Goal: Task Accomplishment & Management: Complete application form

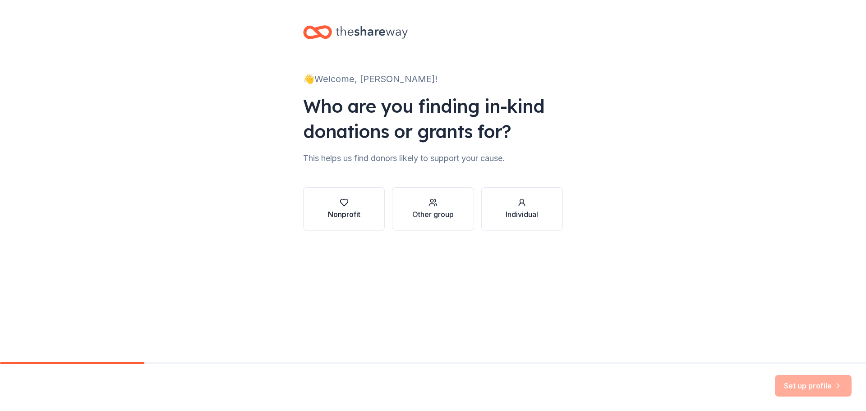
click at [356, 204] on div "button" at bounding box center [344, 202] width 32 height 9
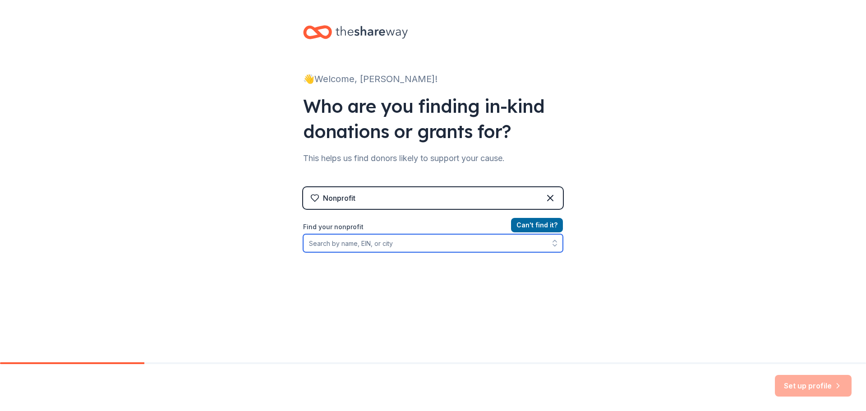
click at [353, 245] on input "Find your nonprofit" at bounding box center [433, 243] width 260 height 18
click at [362, 244] on input "Find your nonprofit" at bounding box center [433, 243] width 260 height 18
paste input "[US_EMPLOYER_IDENTIFICATION_NUMBER]"
type input "31-0537480"
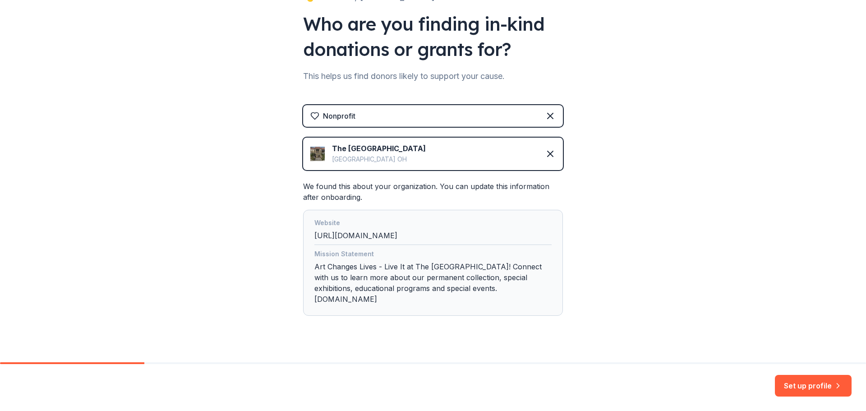
scroll to position [86, 0]
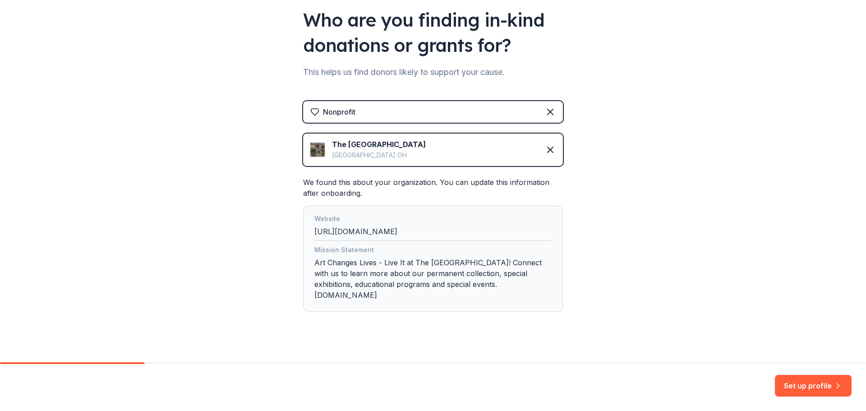
click at [428, 262] on div "Mission Statement Art Changes Lives - Live It at The Dayton Art Institute! Conn…" at bounding box center [432, 274] width 237 height 60
click at [428, 272] on div "Mission Statement Art Changes Lives - Live It at The Dayton Art Institute! Conn…" at bounding box center [432, 274] width 237 height 60
click at [825, 390] on button "Set up profile" at bounding box center [813, 386] width 77 height 22
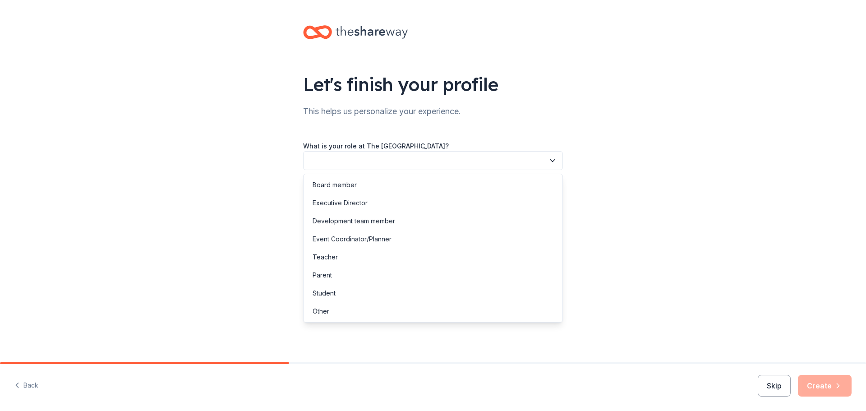
click at [376, 161] on button "button" at bounding box center [433, 160] width 260 height 19
click at [373, 241] on div "Event Coordinator/Planner" at bounding box center [351, 239] width 79 height 11
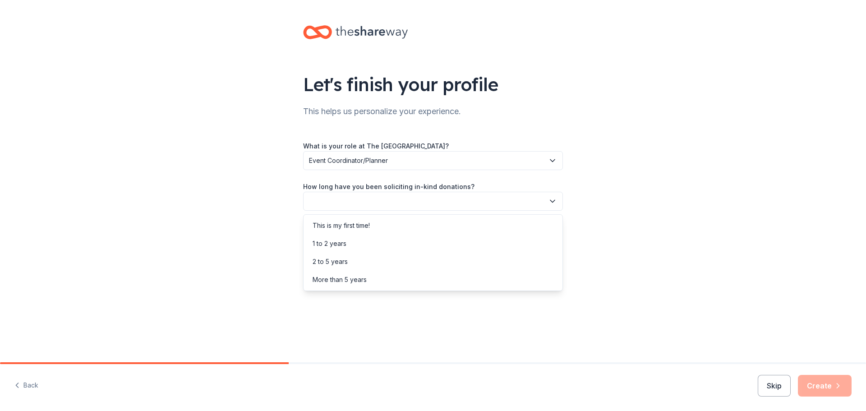
click at [376, 205] on button "button" at bounding box center [433, 201] width 260 height 19
click at [367, 281] on div "More than 5 years" at bounding box center [432, 280] width 255 height 18
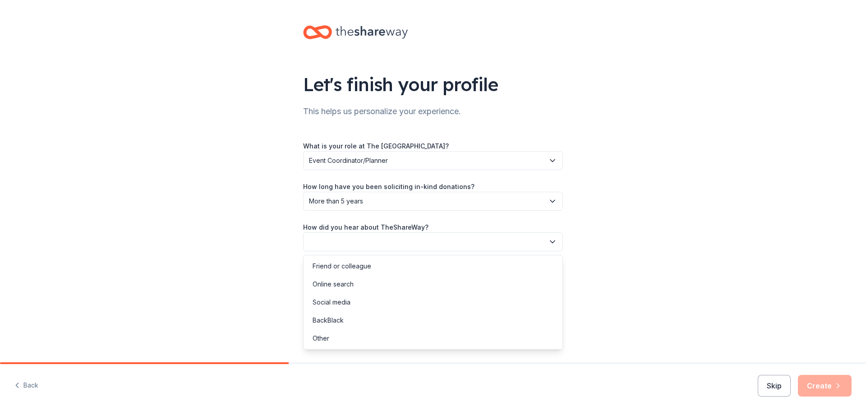
click at [369, 249] on button "button" at bounding box center [433, 241] width 260 height 19
click at [366, 287] on div "Online search" at bounding box center [432, 284] width 255 height 18
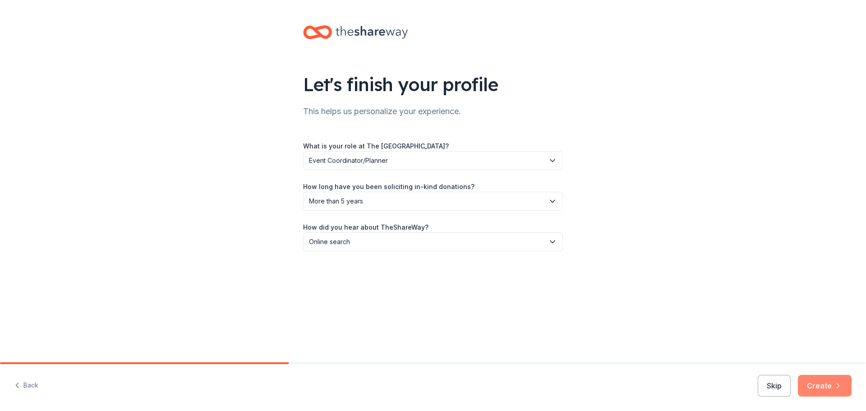
click at [825, 384] on button "Create" at bounding box center [825, 386] width 54 height 22
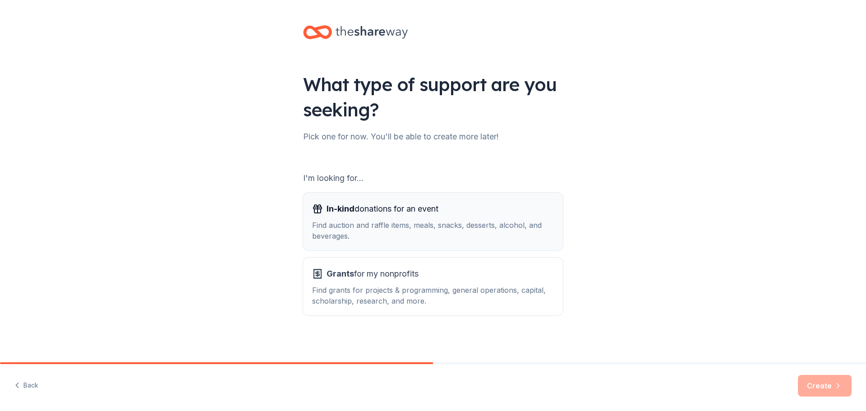
click at [416, 235] on div "Find auction and raffle items, meals, snacks, desserts, alcohol, and beverages." at bounding box center [433, 231] width 242 height 22
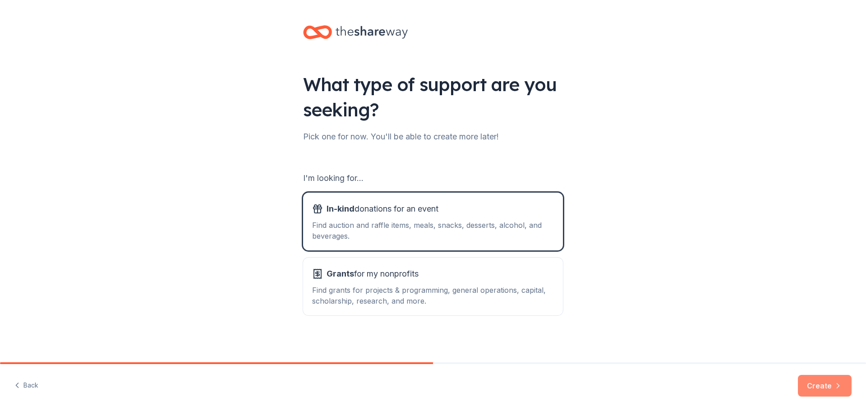
click at [831, 387] on button "Create" at bounding box center [825, 386] width 54 height 22
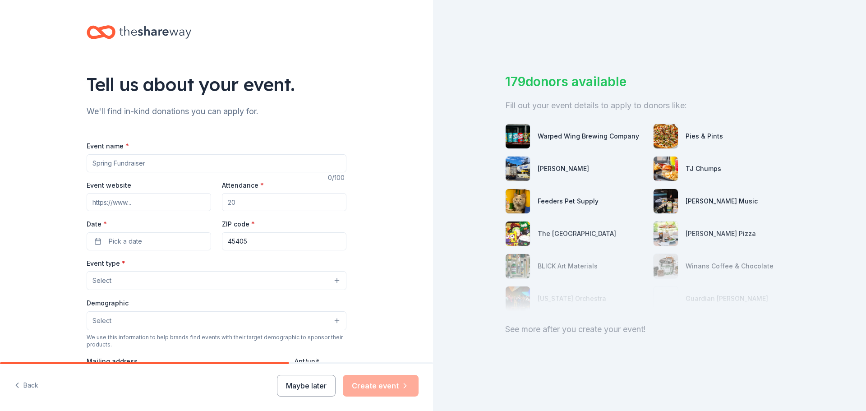
click at [197, 165] on input "Event name *" at bounding box center [217, 163] width 260 height 18
type input "Dayton Art Institute Oktoberfest"
paste input "https://www.daytonartinstitute.org/upcoming-events/special-events/oktoberfest/"
type input "https://www.daytonartinstitute.org/upcoming-events/special-events/oktoberfest/"
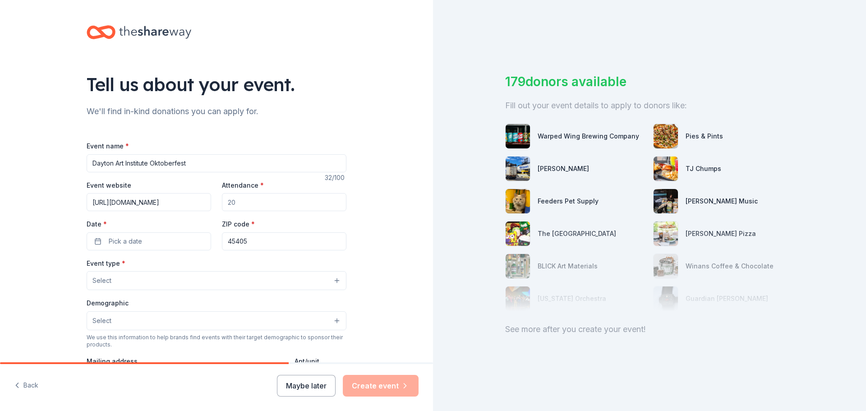
scroll to position [0, 0]
click at [256, 206] on input "Attendance *" at bounding box center [284, 202] width 124 height 18
type input "25000"
click at [179, 244] on button "Pick a date" at bounding box center [149, 241] width 124 height 18
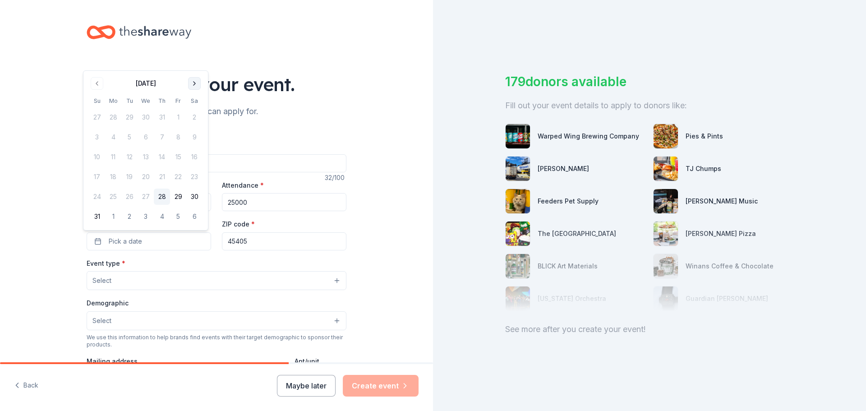
click at [195, 84] on button "Go to next month" at bounding box center [194, 83] width 13 height 13
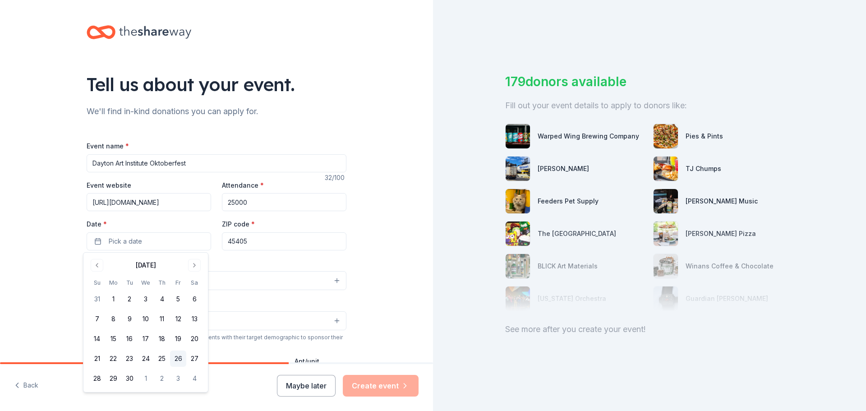
click at [177, 354] on button "26" at bounding box center [178, 358] width 16 height 16
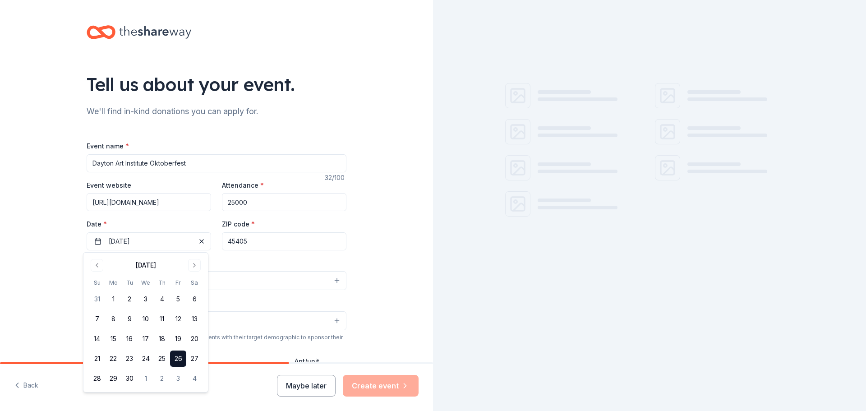
click at [269, 260] on div "Event type * Select" at bounding box center [217, 273] width 260 height 33
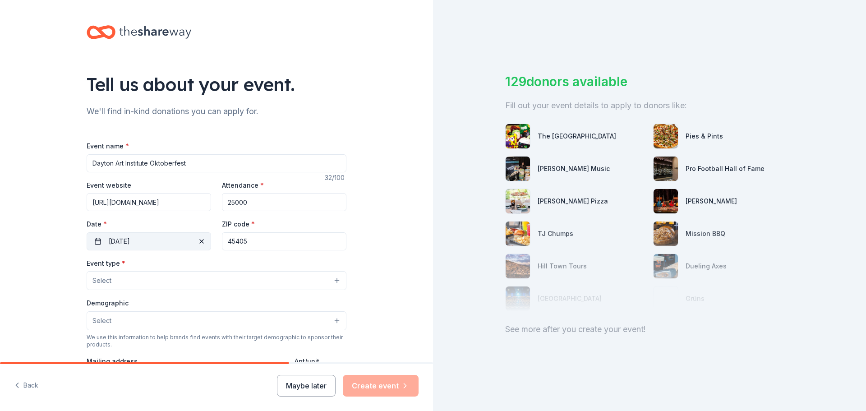
click at [175, 246] on button "09/26/2025" at bounding box center [149, 241] width 124 height 18
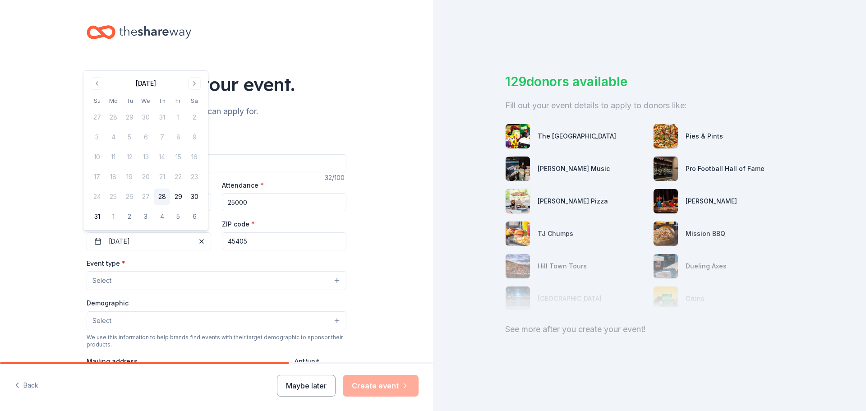
click at [193, 77] on div "August 2025" at bounding box center [146, 82] width 114 height 13
click at [196, 85] on button "Go to next month" at bounding box center [194, 83] width 13 height 13
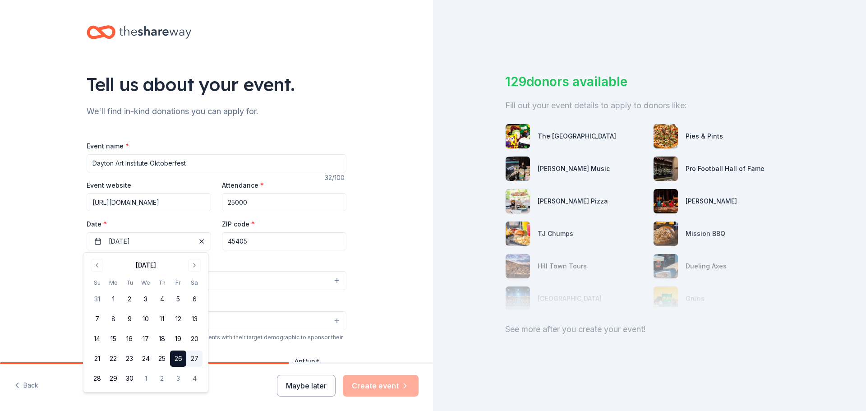
click at [196, 357] on button "27" at bounding box center [194, 358] width 16 height 16
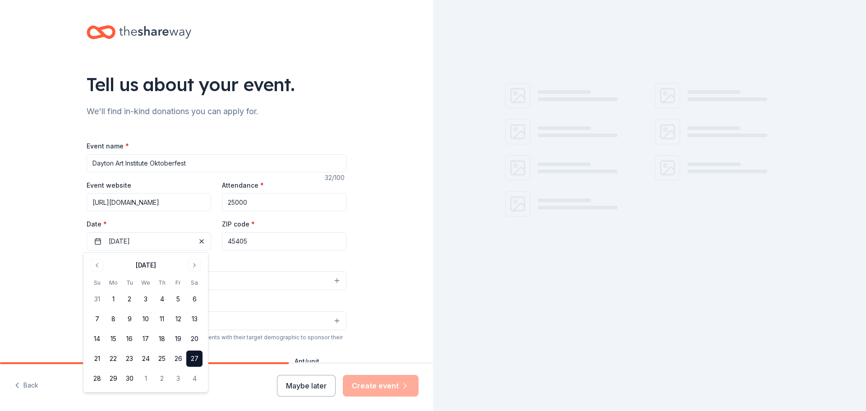
click at [62, 243] on div "Tell us about your event. We'll find in-kind donations you can apply for. Event…" at bounding box center [216, 300] width 433 height 600
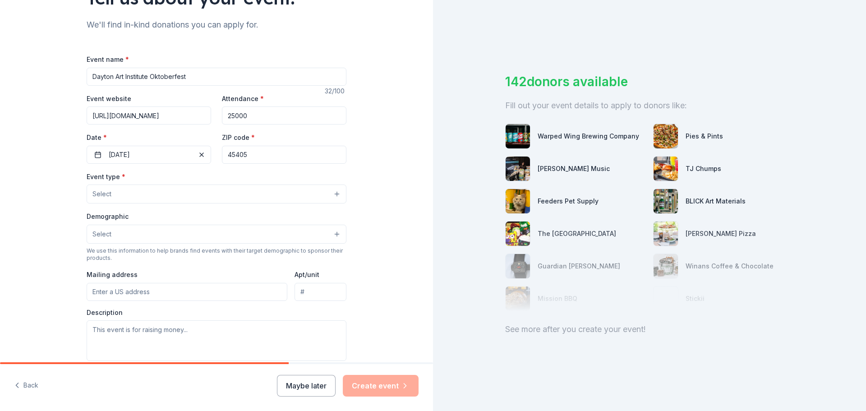
scroll to position [90, 0]
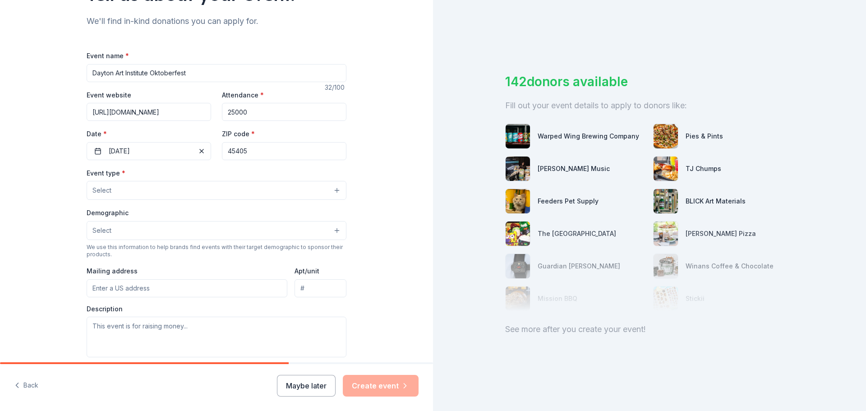
click at [110, 193] on button "Select" at bounding box center [217, 190] width 260 height 19
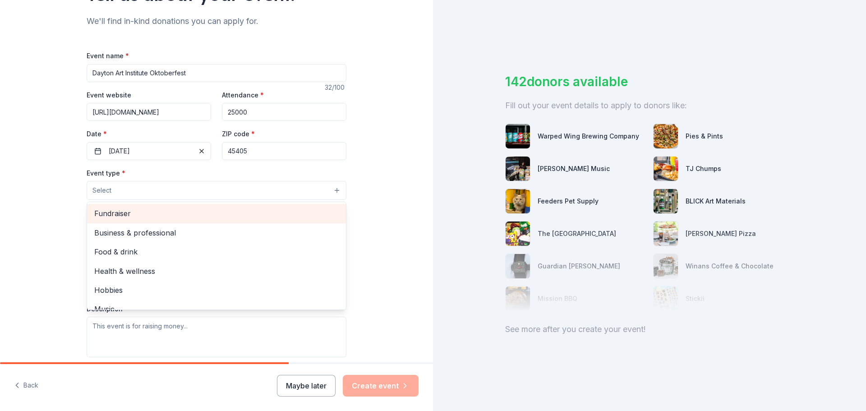
click at [112, 213] on span "Fundraiser" at bounding box center [216, 213] width 244 height 12
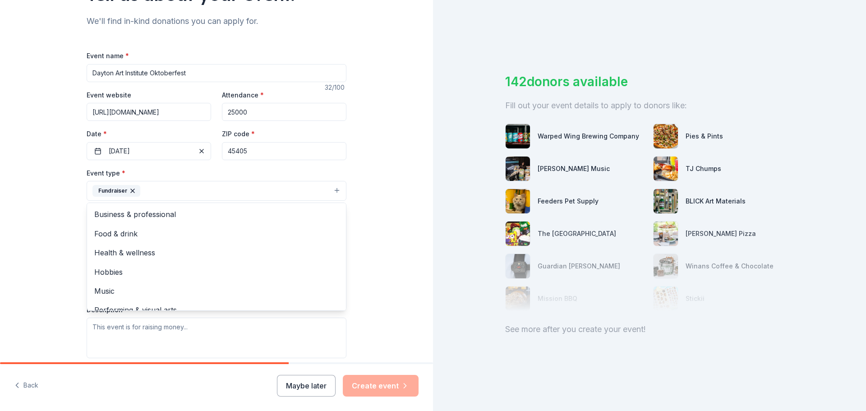
click at [65, 204] on div "Tell us about your event. We'll find in-kind donations you can apply for. Event…" at bounding box center [216, 210] width 433 height 601
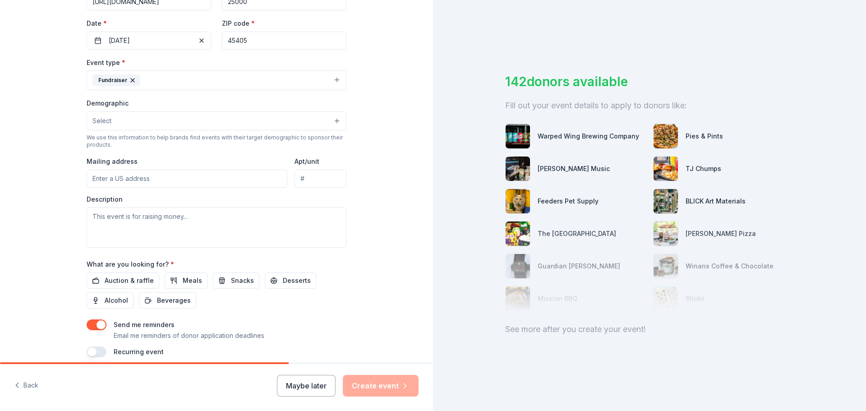
scroll to position [225, 0]
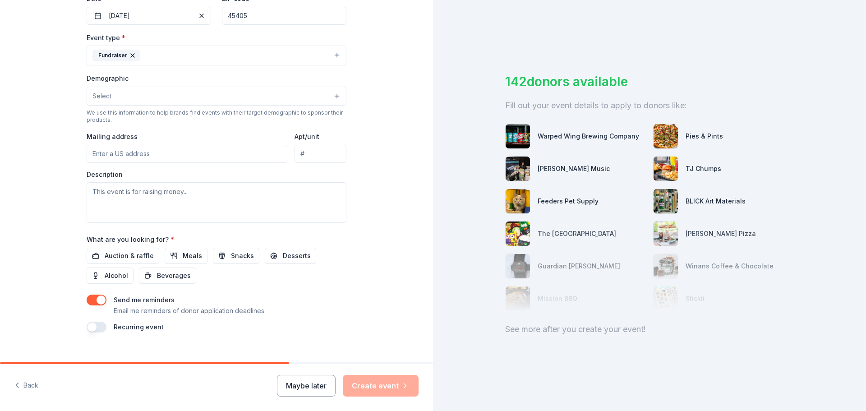
click at [164, 58] on button "Fundraiser" at bounding box center [217, 56] width 260 height 20
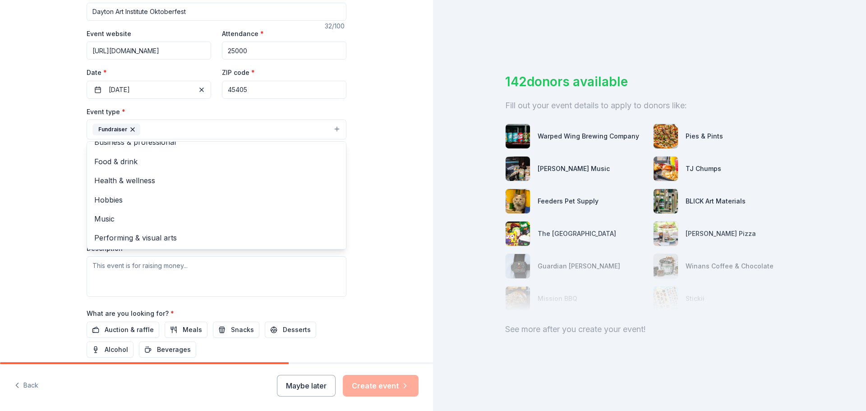
scroll to position [149, 0]
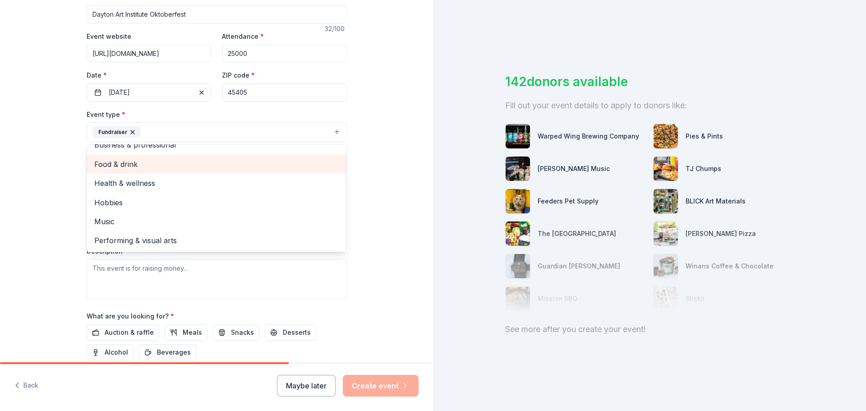
click at [107, 161] on span "Food & drink" at bounding box center [216, 164] width 244 height 12
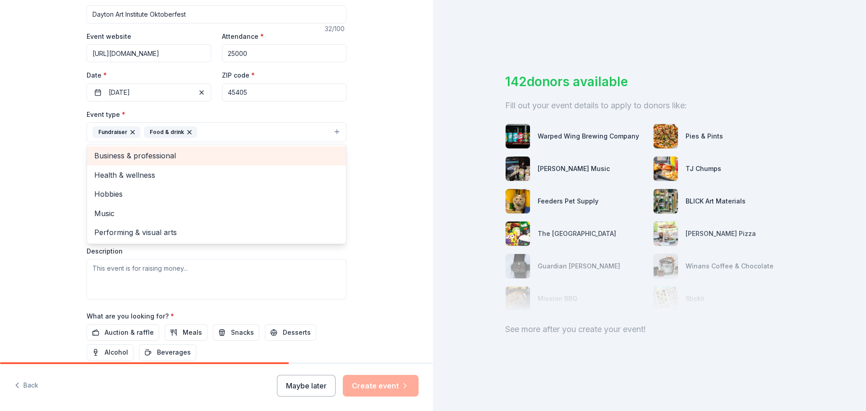
scroll to position [0, 0]
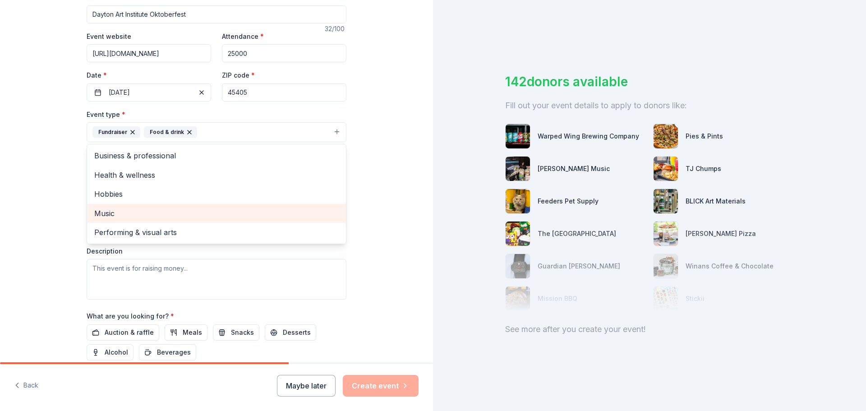
click at [138, 215] on span "Music" at bounding box center [216, 213] width 244 height 12
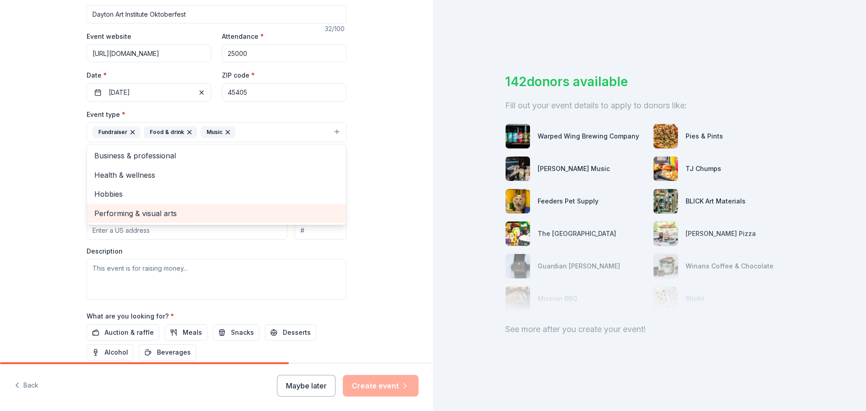
scroll to position [194, 0]
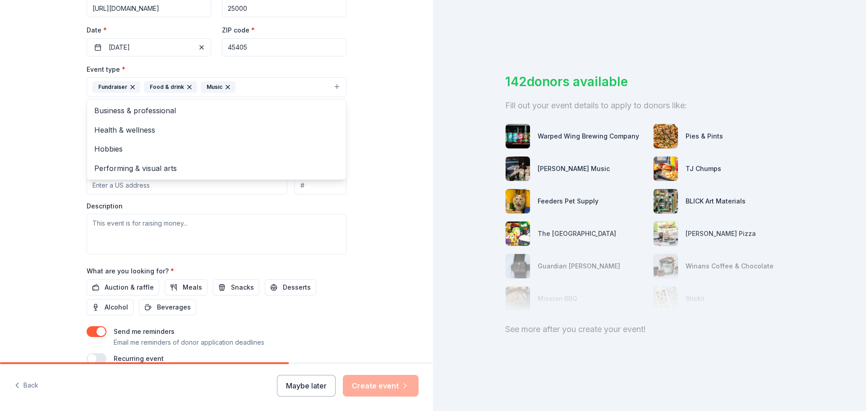
click at [55, 115] on div "Tell us about your event. We'll find in-kind donations you can apply for. Event…" at bounding box center [216, 106] width 433 height 601
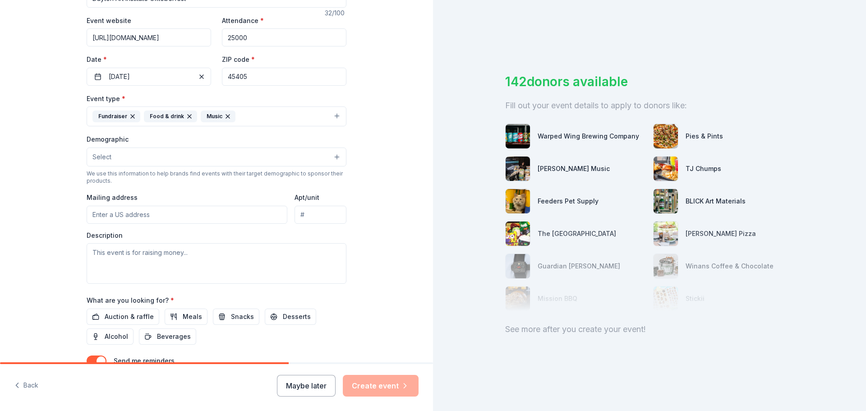
scroll to position [149, 0]
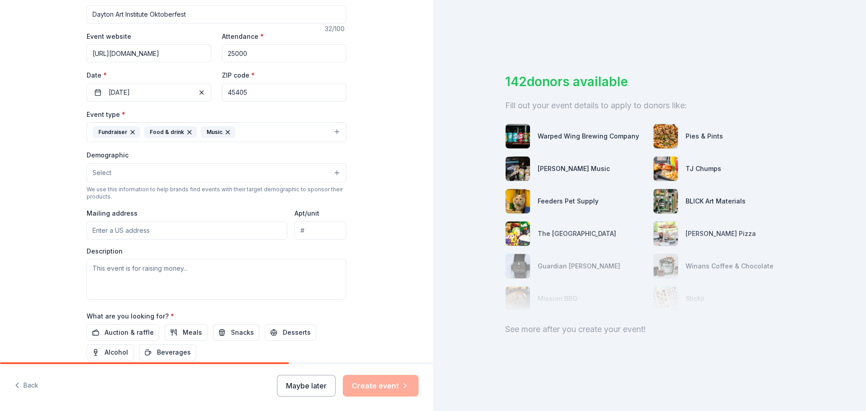
click at [226, 132] on icon "button" at bounding box center [228, 132] width 4 height 4
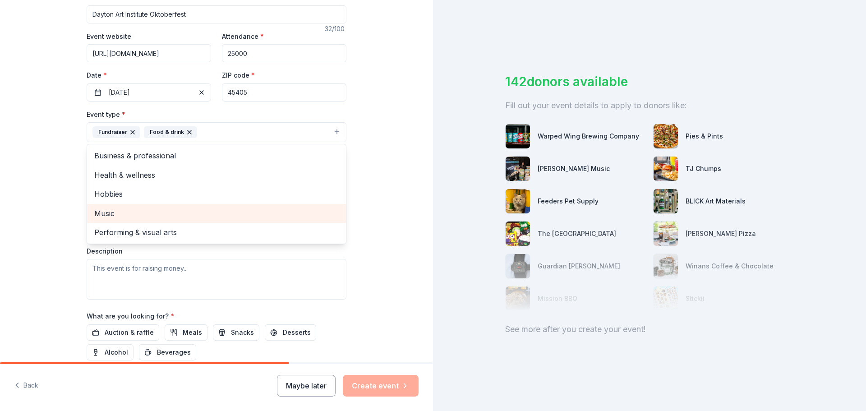
click at [126, 212] on span "Music" at bounding box center [216, 213] width 244 height 12
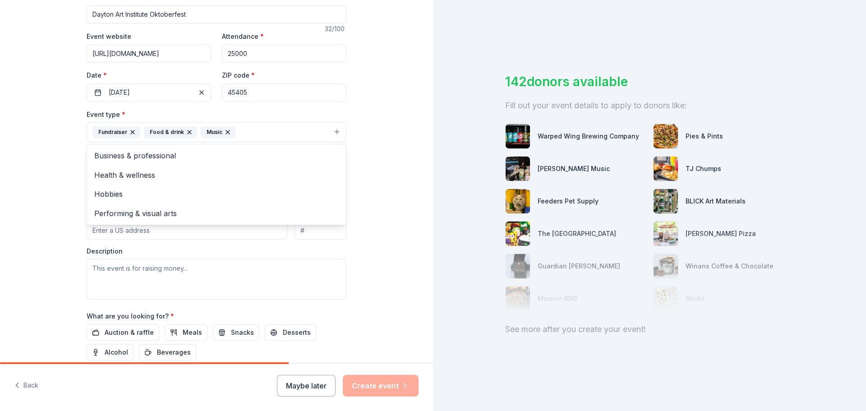
click at [72, 153] on div "Tell us about your event. We'll find in-kind donations you can apply for. Event…" at bounding box center [216, 151] width 289 height 601
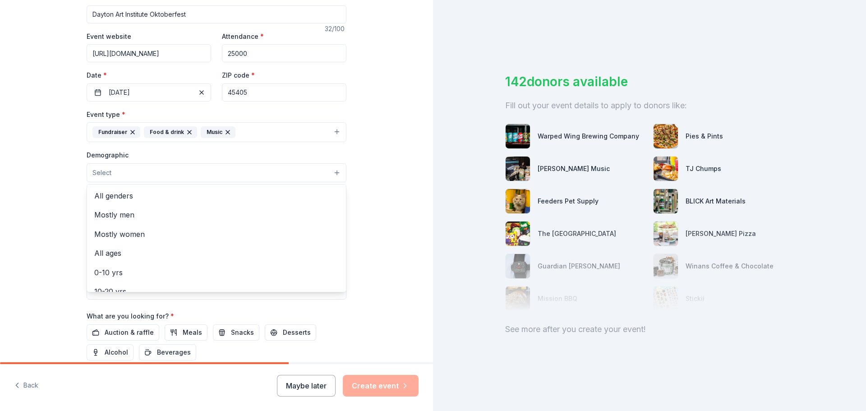
click at [119, 174] on button "Select" at bounding box center [217, 172] width 260 height 19
click at [119, 197] on span "All genders" at bounding box center [216, 196] width 244 height 12
click at [57, 188] on div "Tell us about your event. We'll find in-kind donations you can apply for. Event…" at bounding box center [216, 152] width 433 height 602
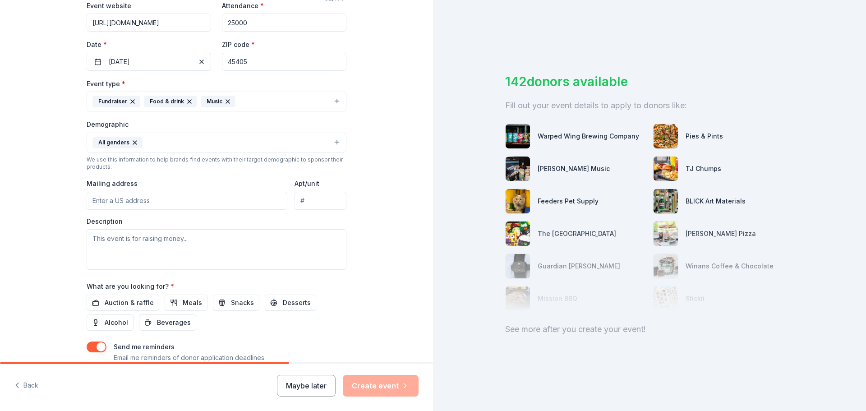
scroll to position [194, 0]
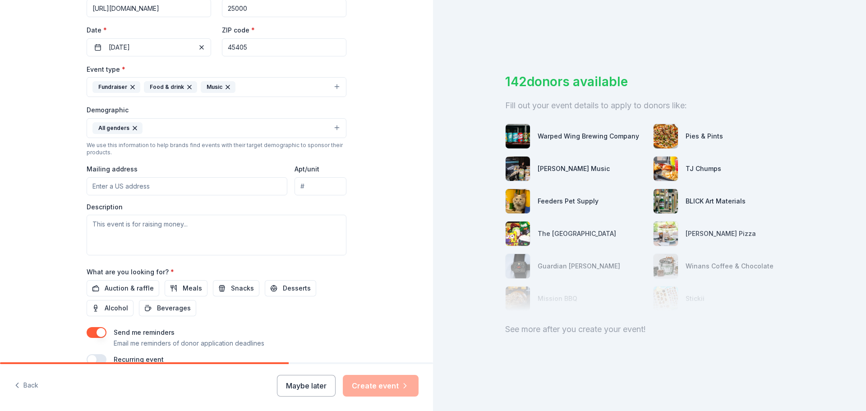
click at [169, 135] on button "All genders" at bounding box center [217, 128] width 260 height 20
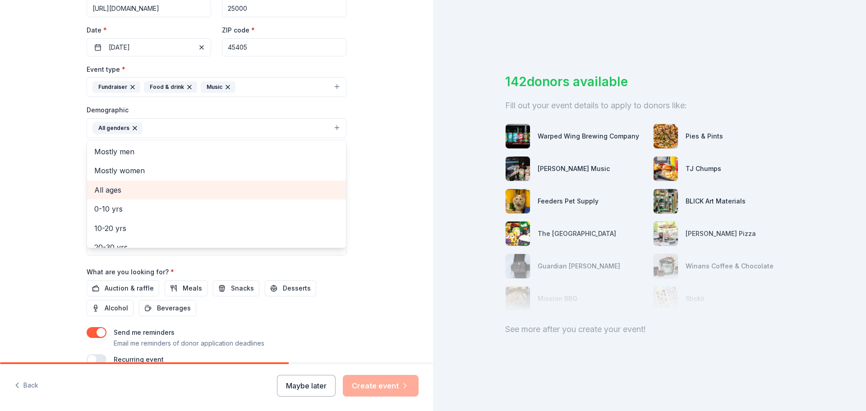
click at [151, 194] on span "All ages" at bounding box center [216, 190] width 244 height 12
click at [63, 136] on div "Tell us about your event. We'll find in-kind donations you can apply for. Event…" at bounding box center [216, 107] width 433 height 602
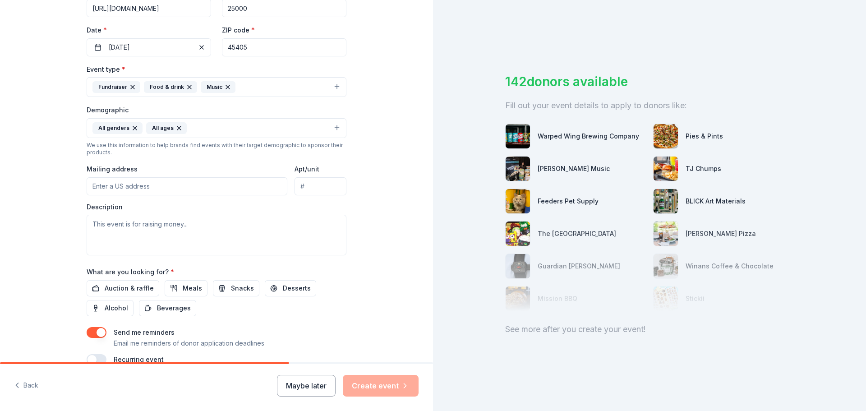
click at [123, 188] on input "Mailing address" at bounding box center [187, 186] width 201 height 18
type input "456 Belmonte Park North, Dayton, OH, 45405"
click at [120, 234] on textarea at bounding box center [217, 235] width 260 height 41
paste textarea "A Dayton tradition established in 1971, DAI’s Oktoberfest is southwest Ohio’s l…"
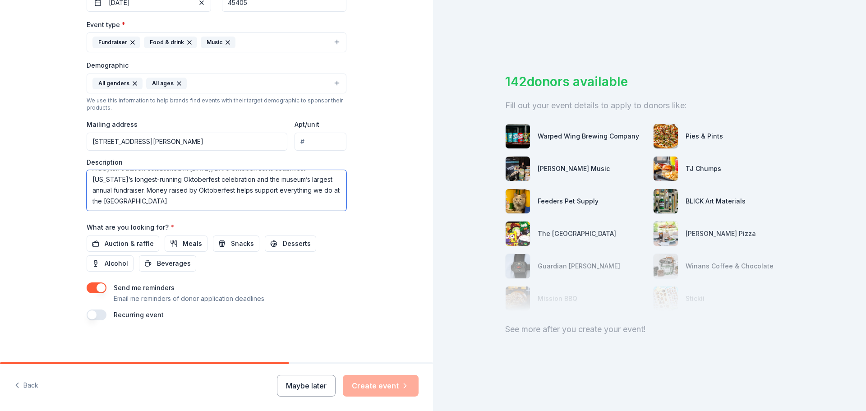
scroll to position [240, 0]
type textarea "A Dayton tradition established in 1971, DAI’s Oktoberfest is southwest Ohio’s l…"
click at [183, 246] on span "Meals" at bounding box center [192, 242] width 19 height 11
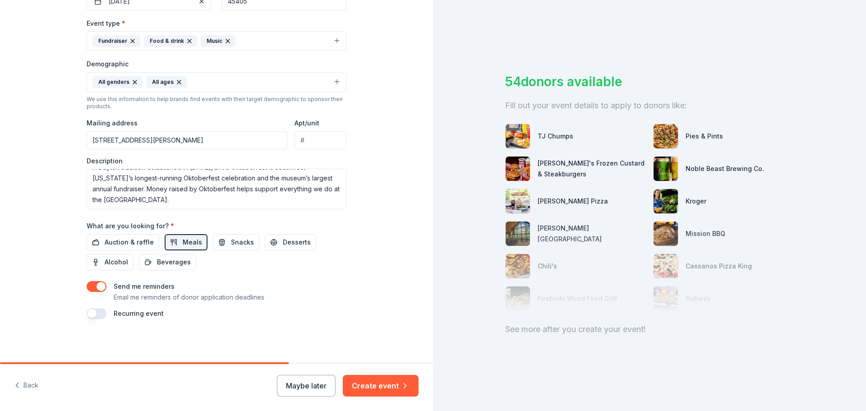
click at [87, 314] on button "button" at bounding box center [97, 313] width 20 height 11
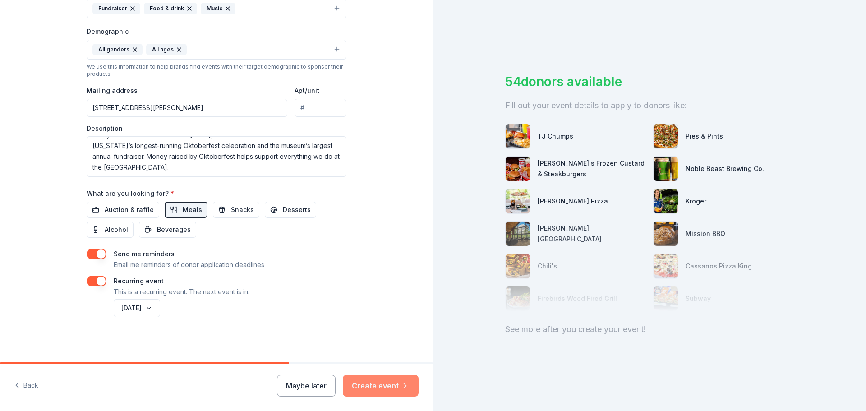
click at [381, 387] on button "Create event" at bounding box center [381, 386] width 76 height 22
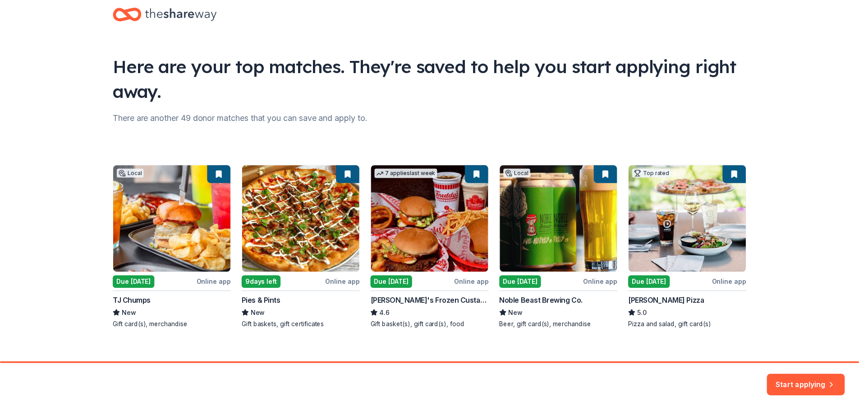
scroll to position [30, 0]
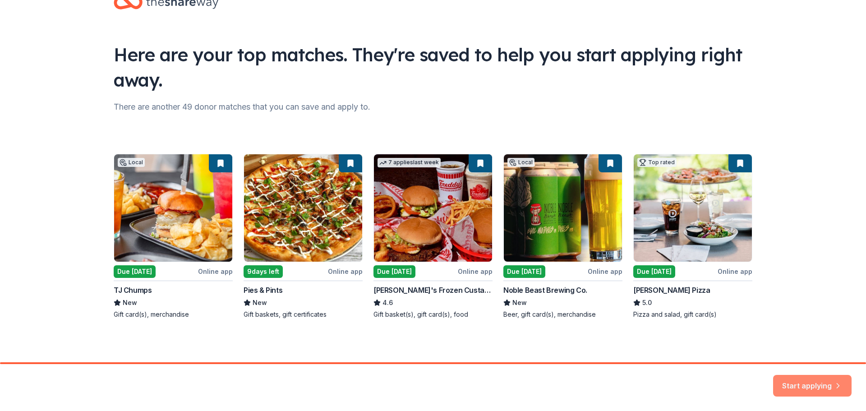
click at [810, 382] on button "Start applying" at bounding box center [812, 380] width 78 height 22
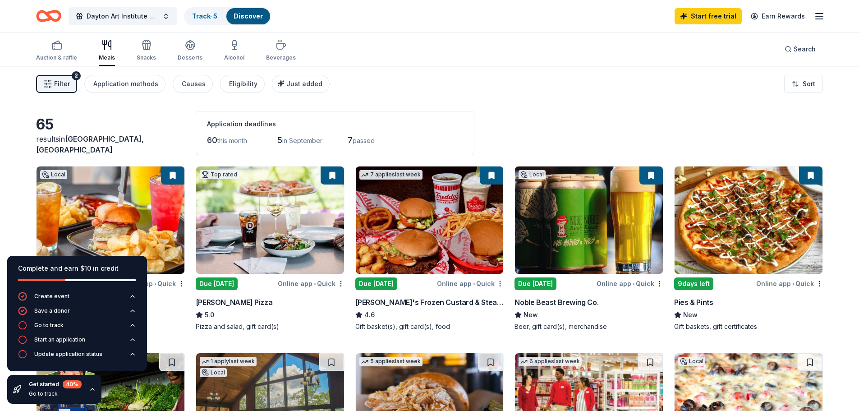
click at [90, 389] on icon "button" at bounding box center [92, 388] width 7 height 7
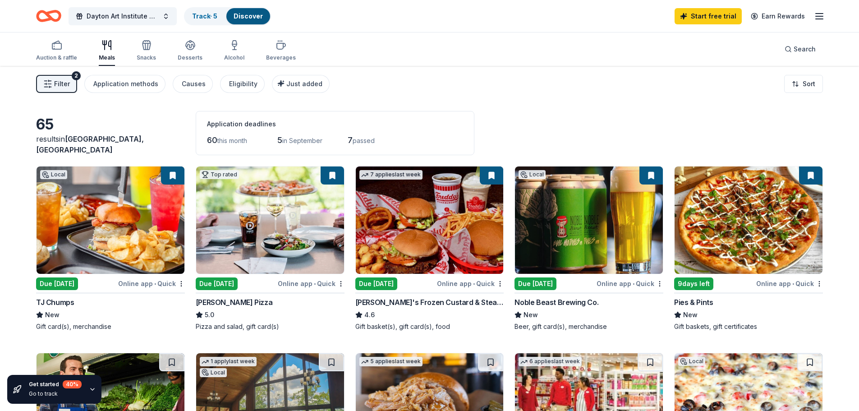
click at [61, 285] on div "Due [DATE]" at bounding box center [57, 283] width 42 height 13
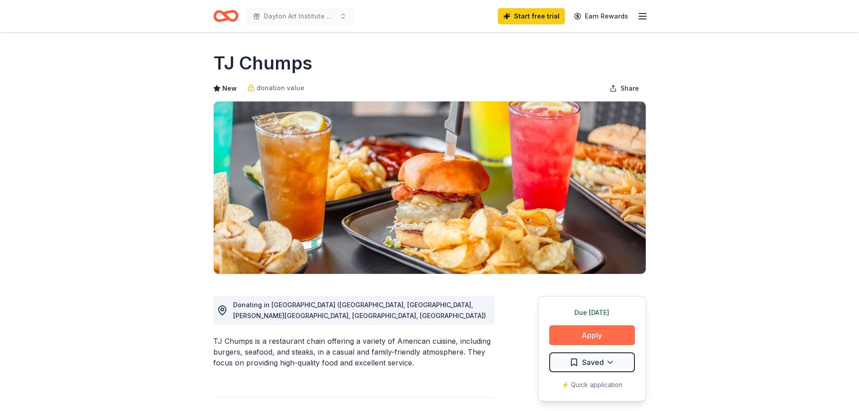
click at [594, 334] on button "Apply" at bounding box center [592, 335] width 86 height 20
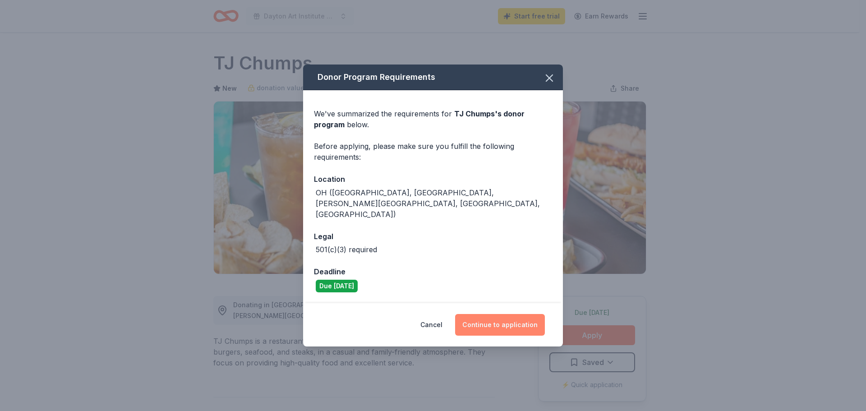
click at [501, 316] on button "Continue to application" at bounding box center [500, 325] width 90 height 22
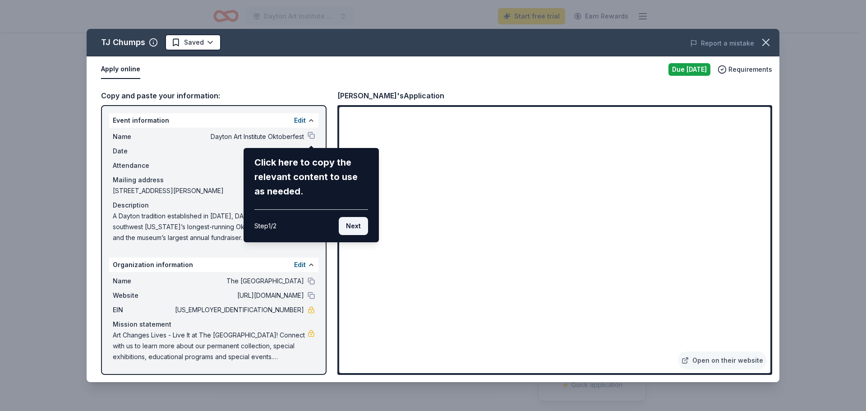
click at [354, 229] on button "Next" at bounding box center [353, 226] width 29 height 18
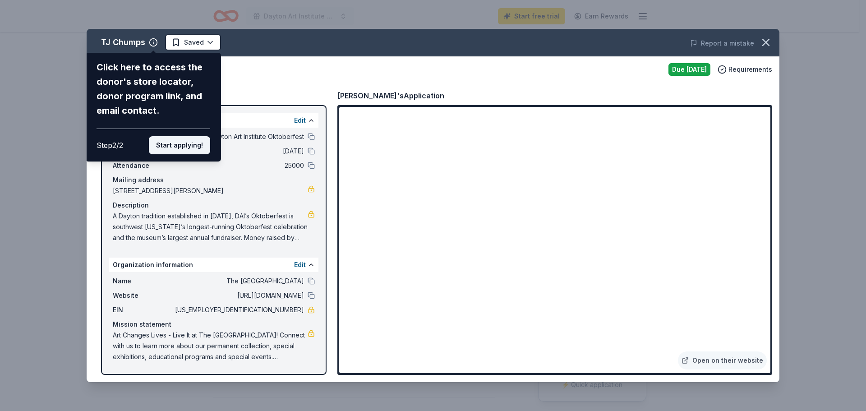
click at [193, 149] on button "Start applying!" at bounding box center [179, 145] width 61 height 18
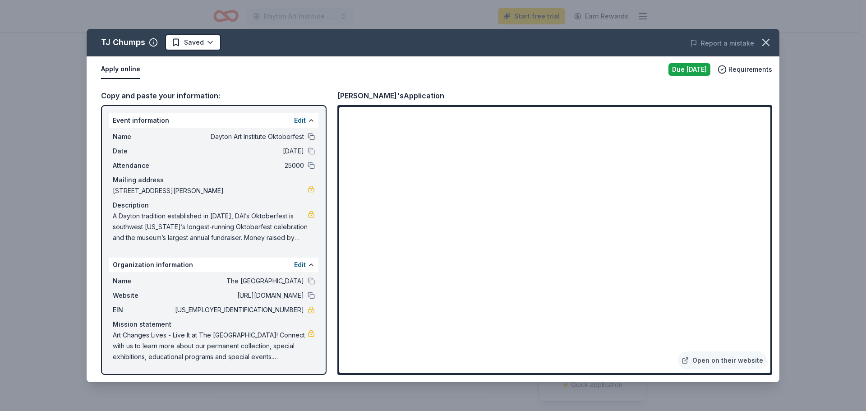
click at [308, 138] on button at bounding box center [310, 136] width 7 height 7
click at [766, 44] on icon "button" at bounding box center [765, 42] width 13 height 13
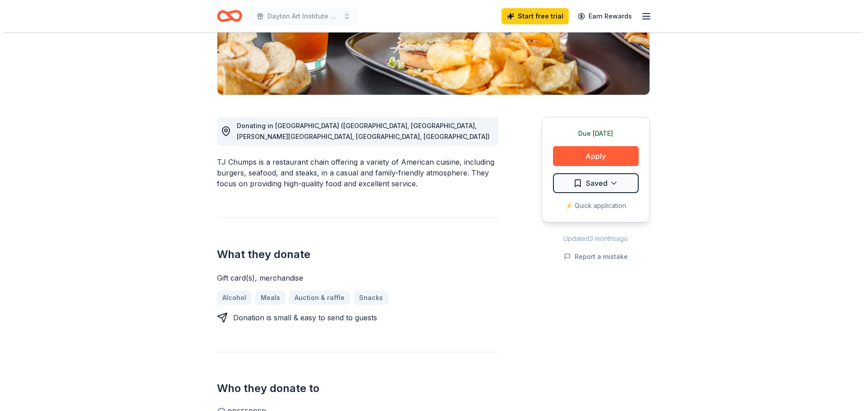
scroll to position [180, 0]
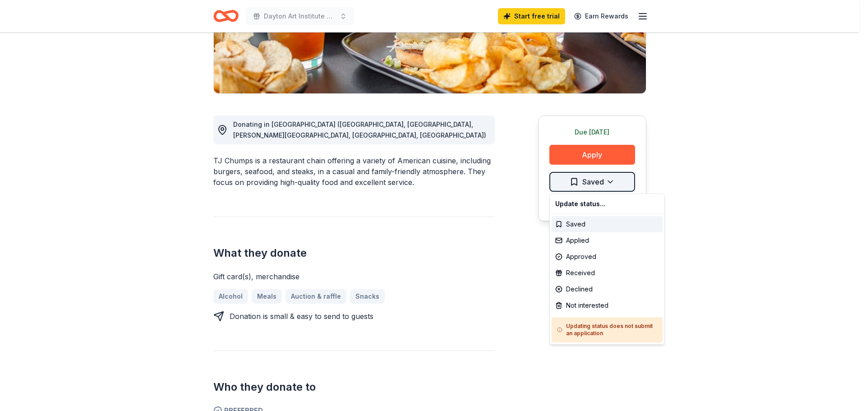
click at [592, 183] on html "Dayton Art Institute Oktoberfest Start free trial Earn Rewards Due today Share …" at bounding box center [433, 25] width 866 height 411
click at [579, 240] on div "Applied" at bounding box center [606, 240] width 111 height 16
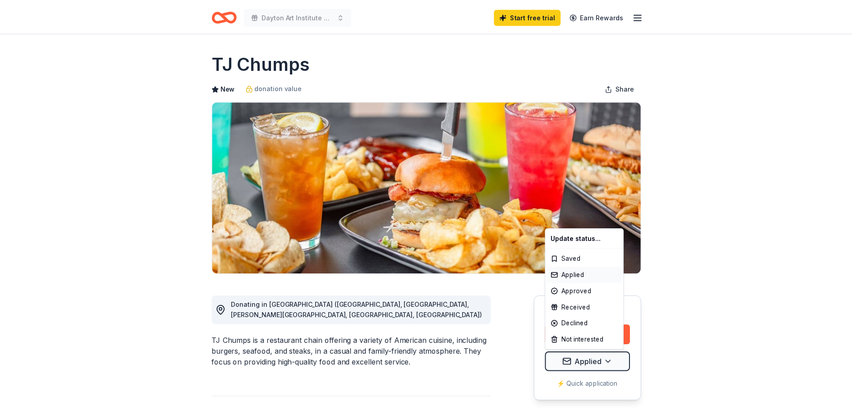
scroll to position [0, 0]
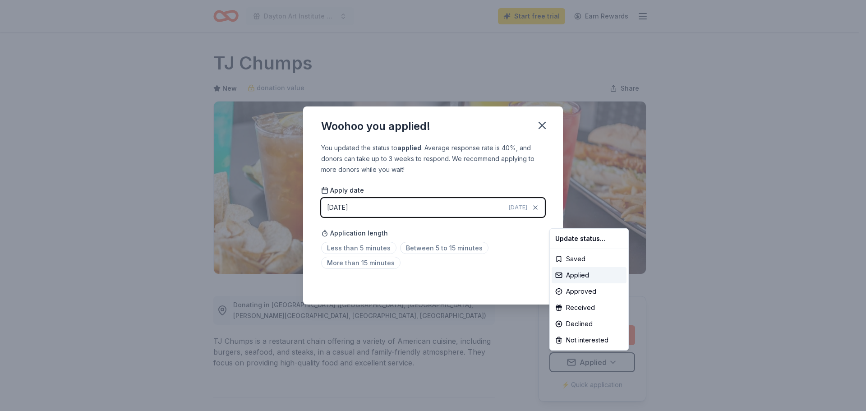
click at [429, 231] on html "Dayton Art Institute Oktoberfest Start free trial Earn Rewards Due today Share …" at bounding box center [433, 205] width 866 height 411
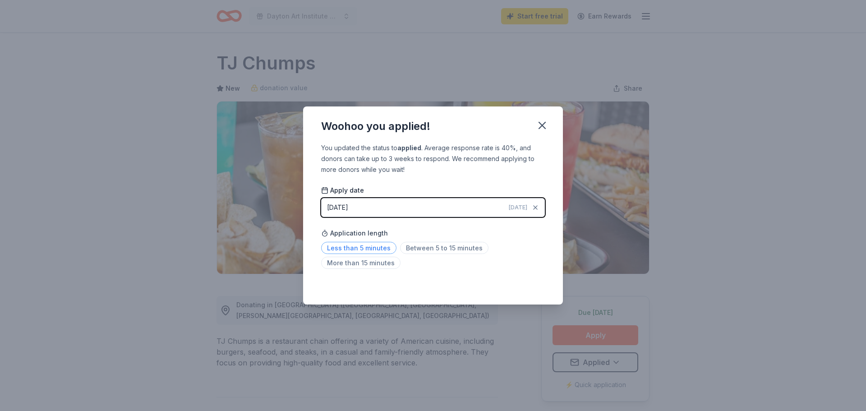
click at [365, 248] on span "Less than 5 minutes" at bounding box center [358, 248] width 75 height 12
click at [544, 124] on icon "button" at bounding box center [542, 125] width 13 height 13
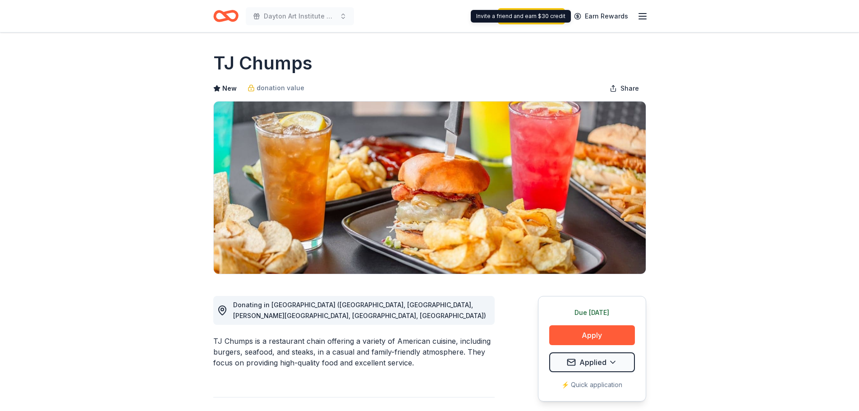
click at [640, 17] on icon "button" at bounding box center [642, 16] width 11 height 11
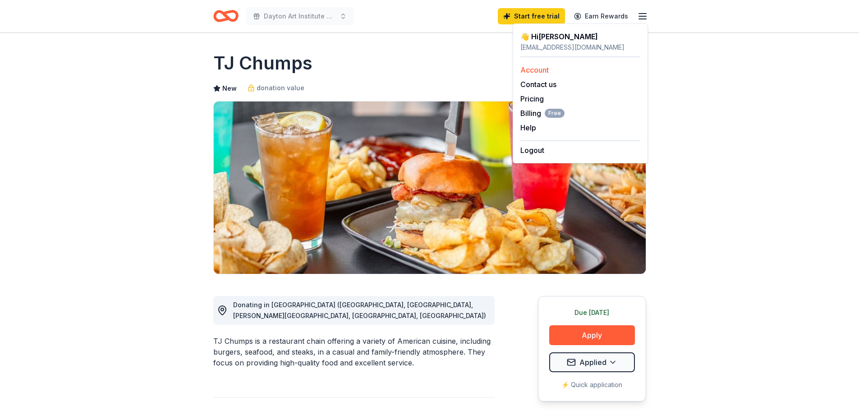
click at [546, 70] on link "Account" at bounding box center [534, 69] width 28 height 9
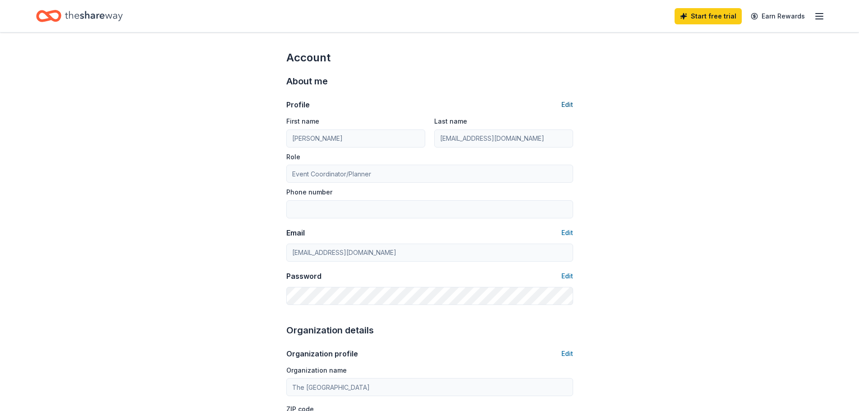
click at [565, 103] on button "Edit" at bounding box center [567, 104] width 12 height 11
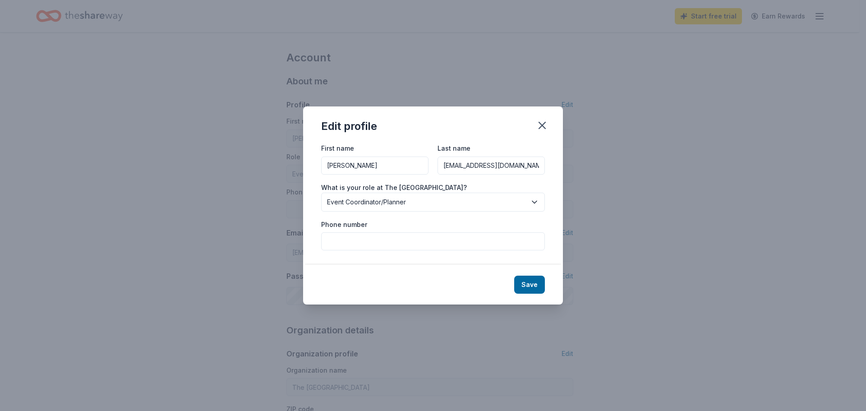
click at [358, 243] on input "Phone number" at bounding box center [433, 241] width 224 height 18
type input "937-223-5277"
click at [529, 284] on button "Save" at bounding box center [529, 284] width 31 height 18
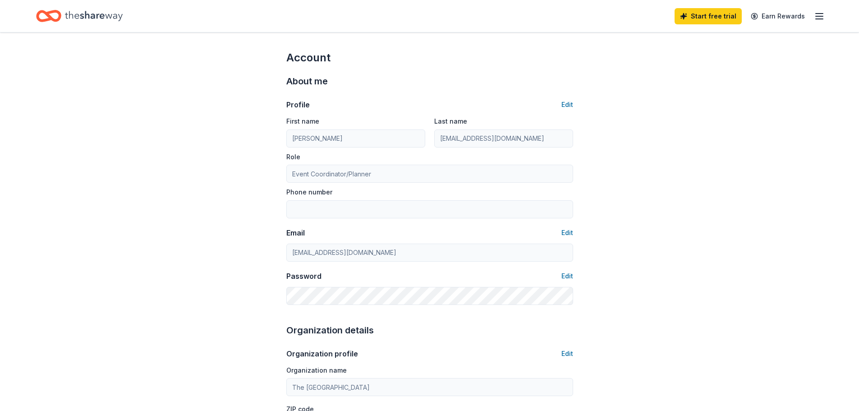
type input "937-223-5277"
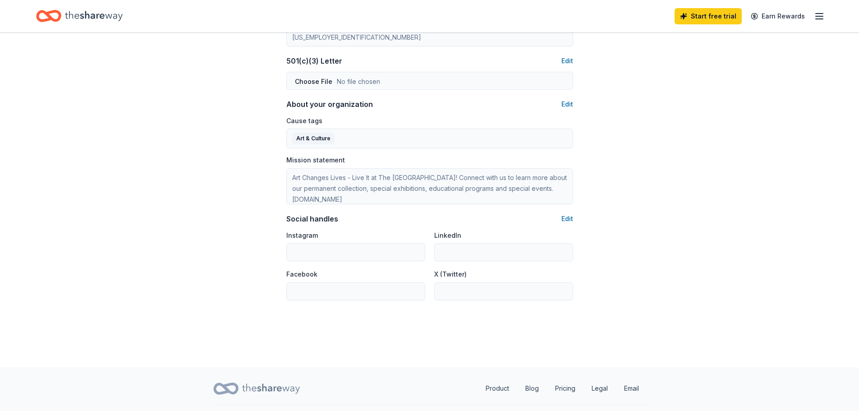
scroll to position [492, 0]
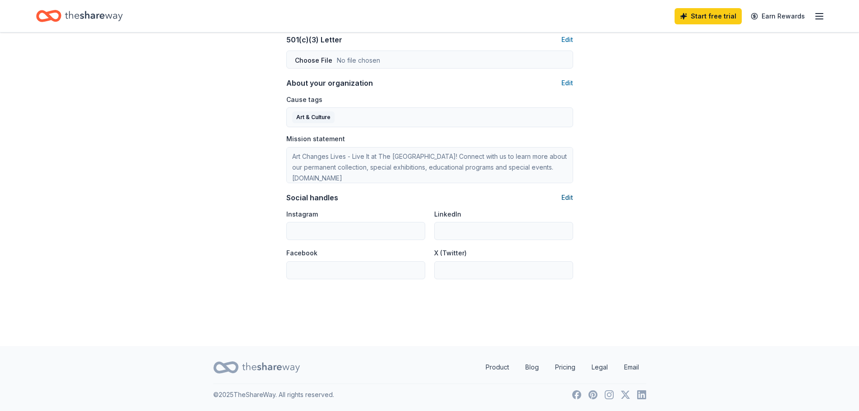
click at [569, 200] on button "Edit" at bounding box center [567, 197] width 12 height 11
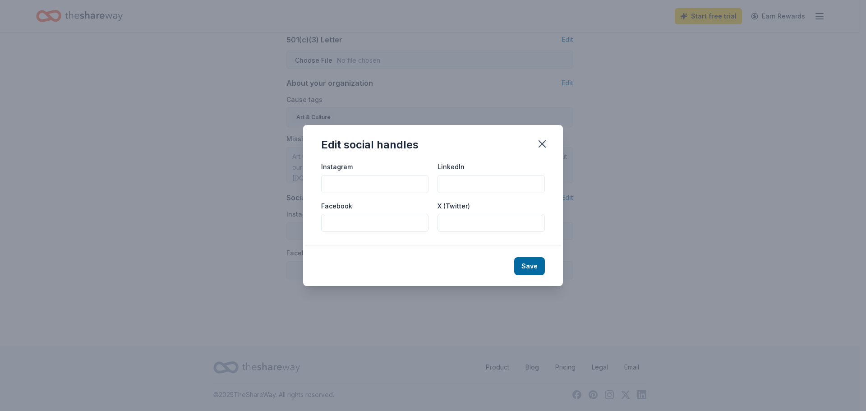
click at [376, 183] on input "Instagram" at bounding box center [374, 184] width 107 height 18
click at [367, 184] on input "Instagram" at bounding box center [374, 184] width 107 height 18
paste input "daytonartinstitute"
type input "daytonartinstitute"
click at [461, 184] on input "LinkedIn" at bounding box center [490, 184] width 107 height 18
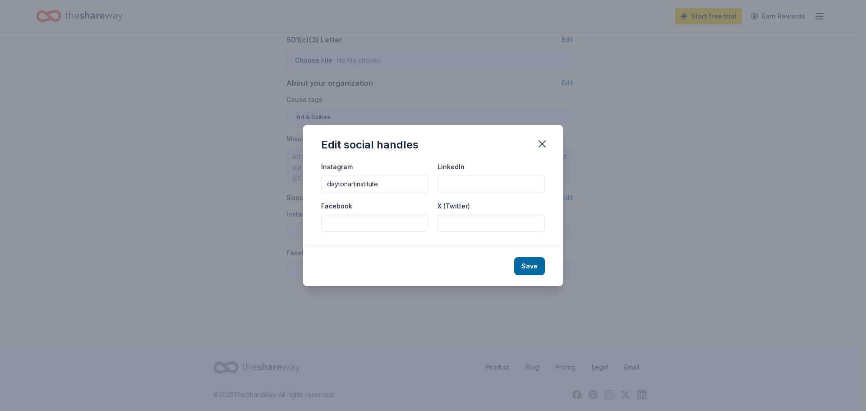
paste input "dayton-art-institute"
type input "dayton-art-institute"
click at [392, 220] on input "Facebook" at bounding box center [374, 223] width 107 height 18
paste input "daytonartinstitute"
type input "daytonartinstitute"
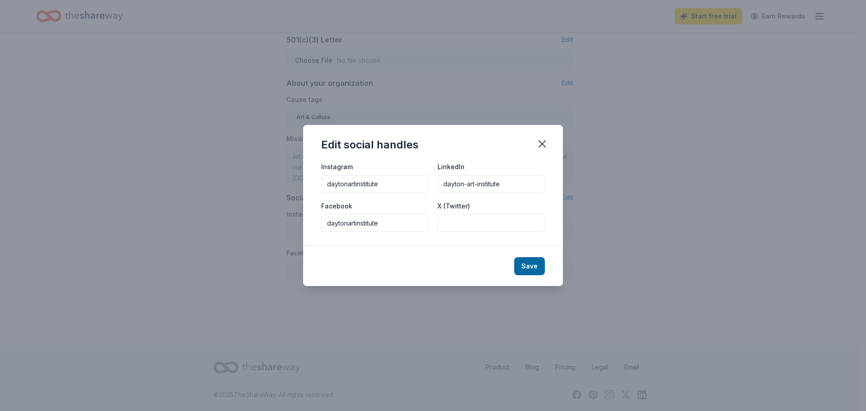
click at [453, 221] on input "X (Twitter)" at bounding box center [490, 223] width 107 height 18
click at [532, 263] on button "Save" at bounding box center [529, 266] width 31 height 18
type input "daytonartinstitute"
type input "dayton-art-institute"
type input "daytonartinstitute"
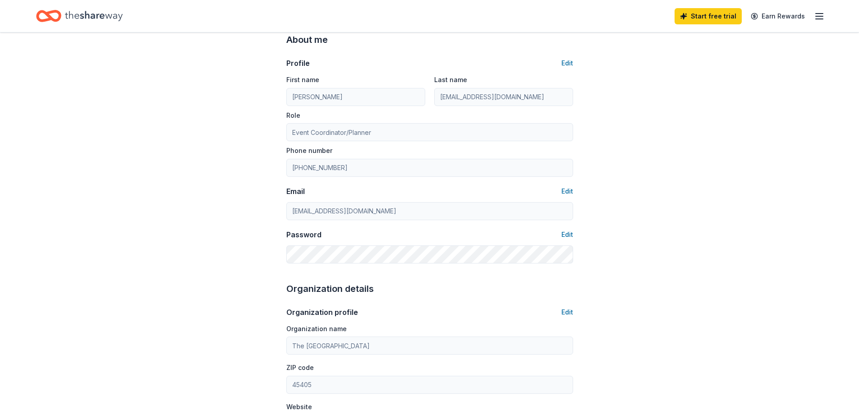
scroll to position [0, 0]
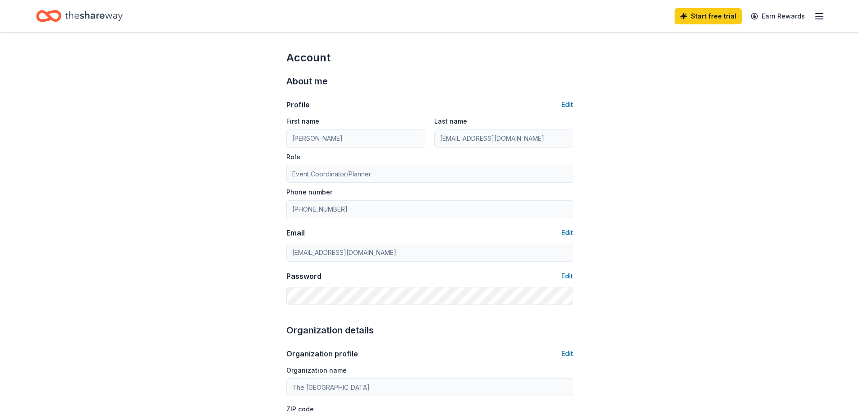
click at [823, 23] on div "Start free trial Earn Rewards" at bounding box center [750, 15] width 150 height 21
click at [821, 20] on icon "button" at bounding box center [819, 16] width 11 height 11
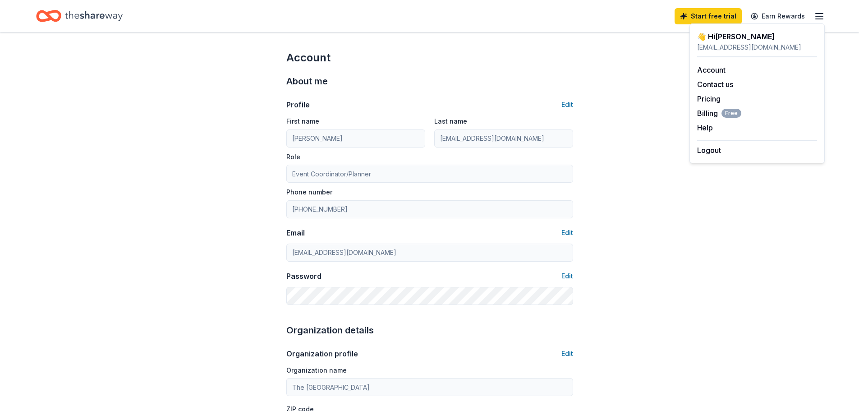
click at [84, 16] on icon "Home" at bounding box center [94, 16] width 58 height 18
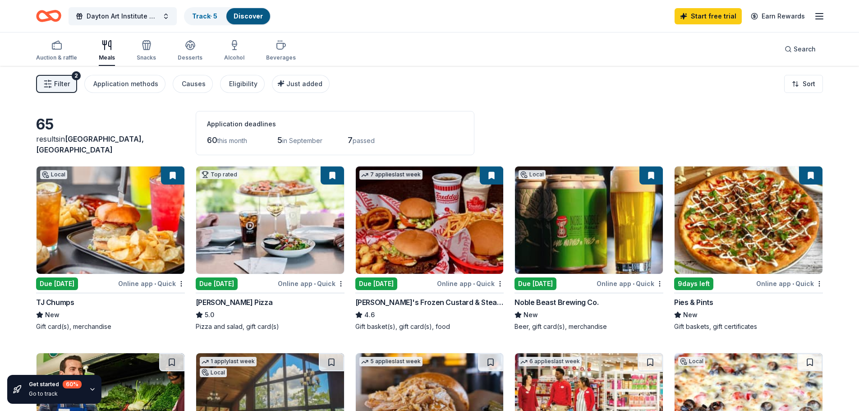
click at [821, 18] on icon "button" at bounding box center [819, 16] width 11 height 11
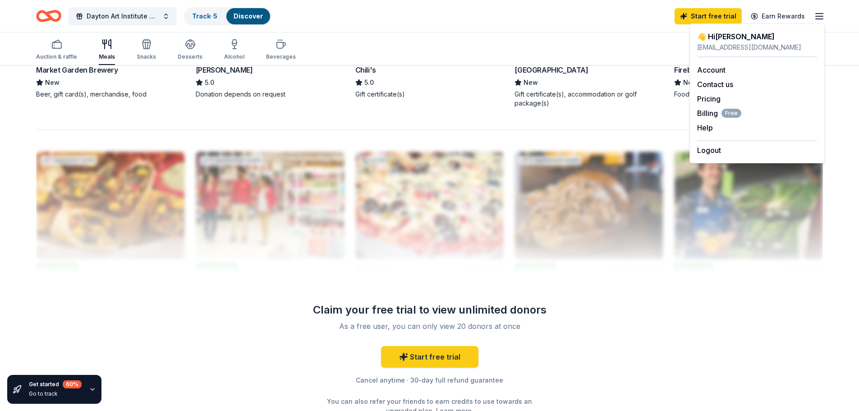
scroll to position [857, 0]
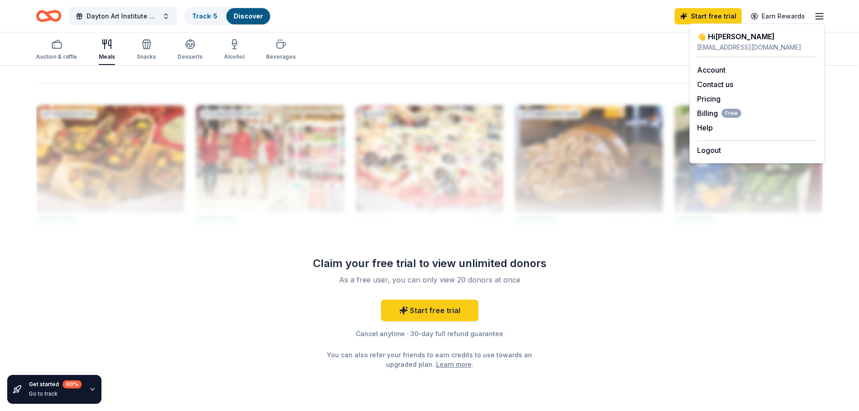
click at [646, 15] on div "Dayton Art Institute Oktoberfest Track · 5 Discover Start free trial Earn Rewar…" at bounding box center [429, 15] width 787 height 21
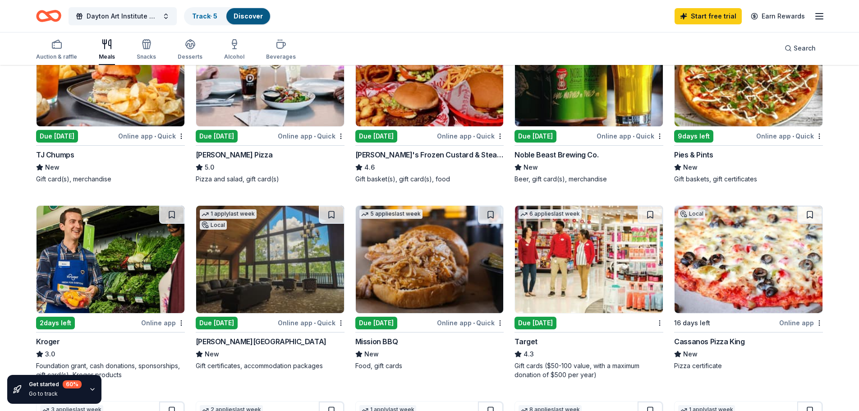
scroll to position [0, 0]
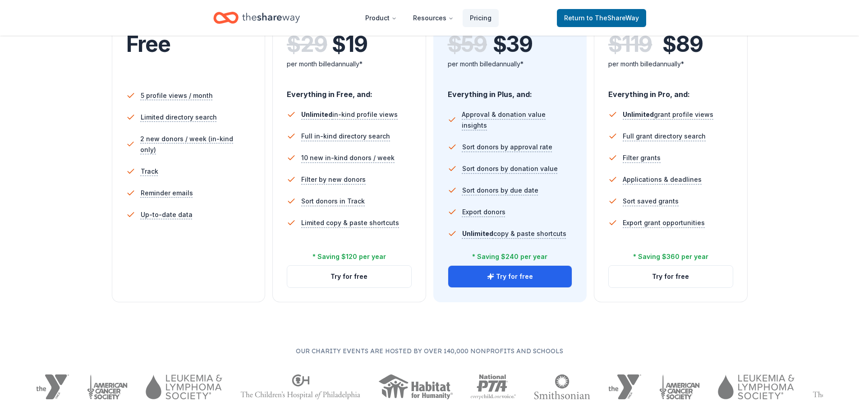
scroll to position [225, 0]
click at [363, 280] on button "Try for free" at bounding box center [349, 276] width 124 height 22
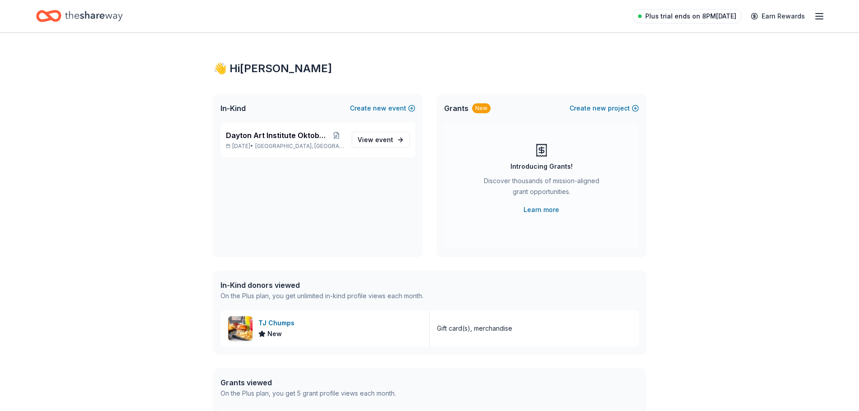
click at [662, 18] on span "Plus trial ends on 8PM[DATE]" at bounding box center [690, 16] width 91 height 11
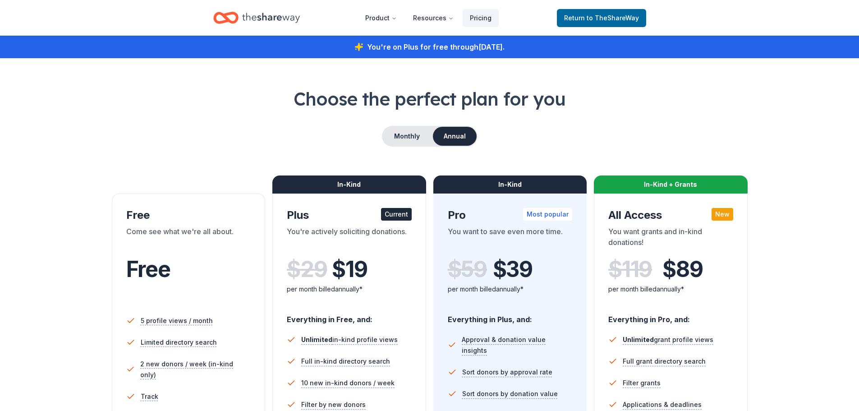
click at [272, 22] on icon "Home" at bounding box center [271, 18] width 58 height 18
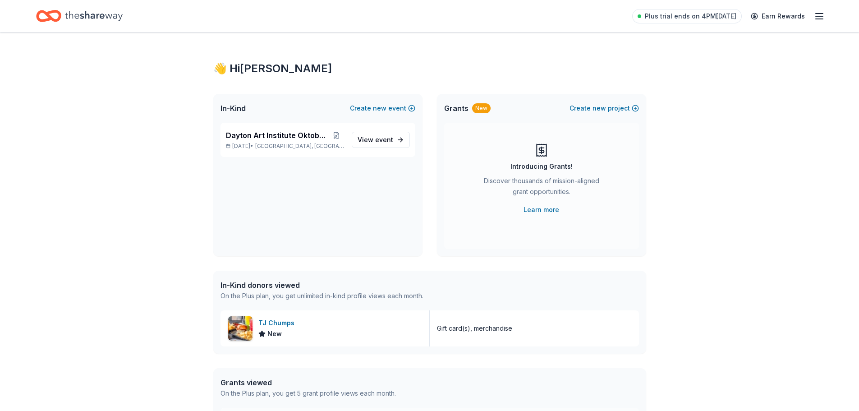
click at [819, 20] on icon "button" at bounding box center [819, 16] width 11 height 11
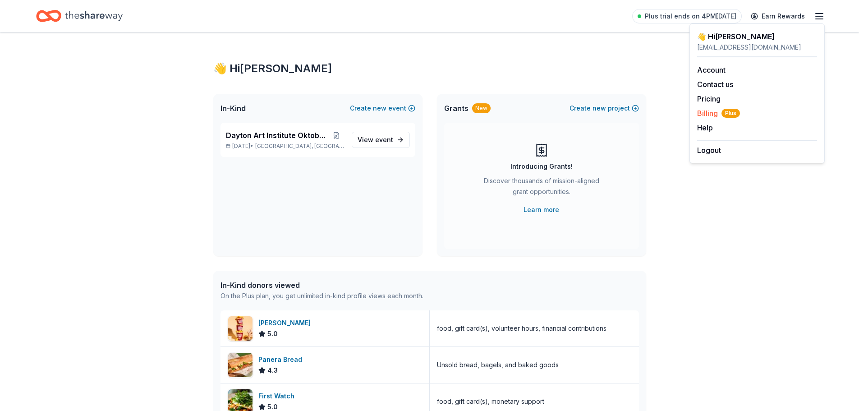
click at [710, 112] on span "Billing Plus" at bounding box center [718, 113] width 43 height 11
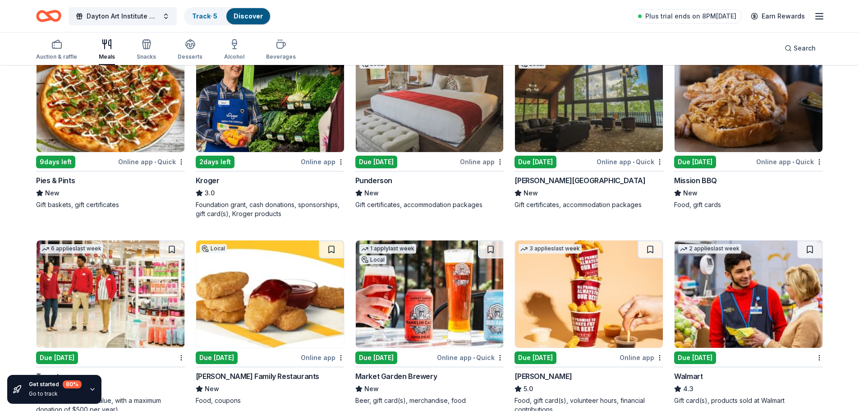
scroll to position [361, 0]
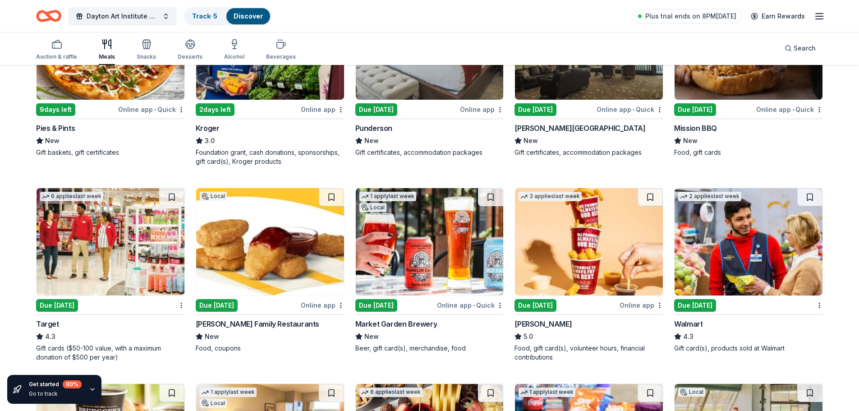
click at [277, 287] on img at bounding box center [270, 241] width 148 height 107
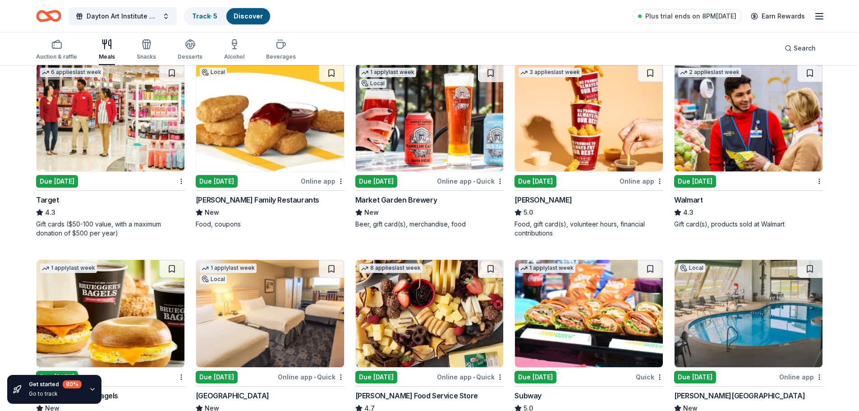
scroll to position [541, 0]
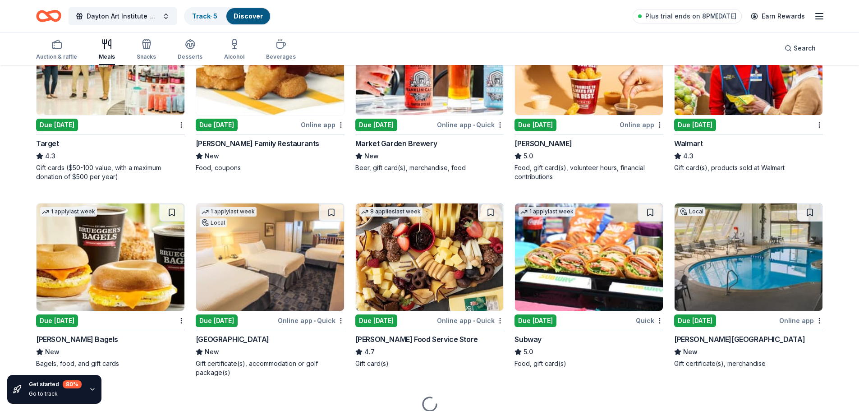
click at [104, 262] on img at bounding box center [111, 256] width 148 height 107
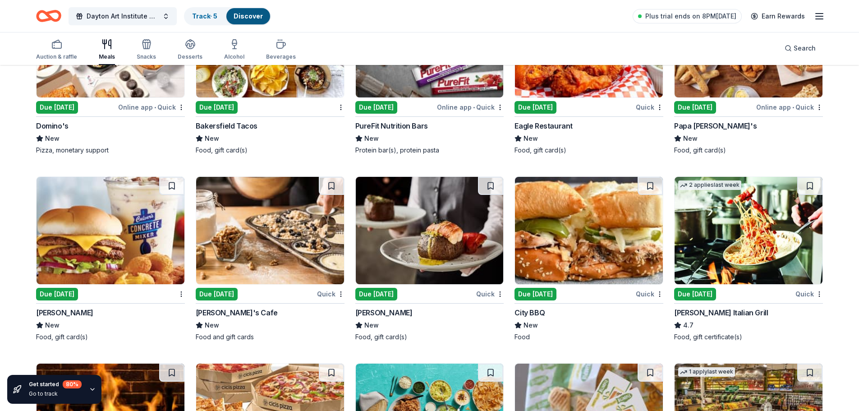
scroll to position [1921, 0]
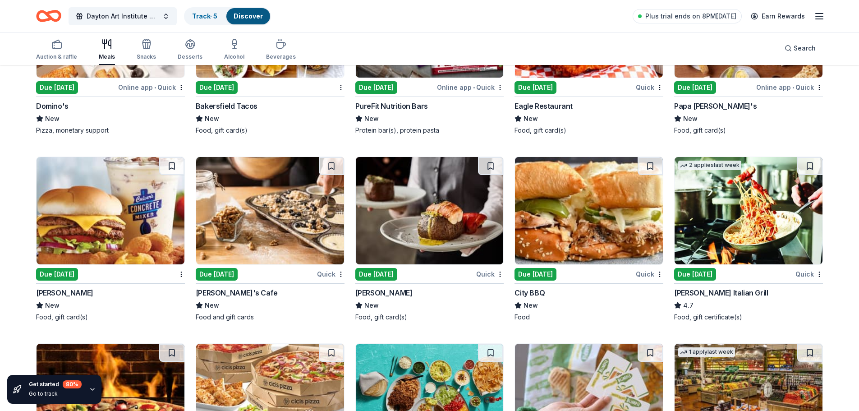
click at [327, 268] on div "Quick" at bounding box center [331, 273] width 28 height 11
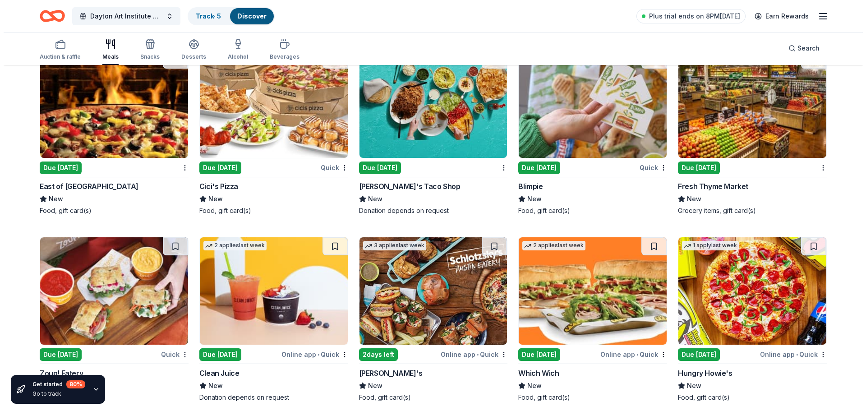
scroll to position [0, 0]
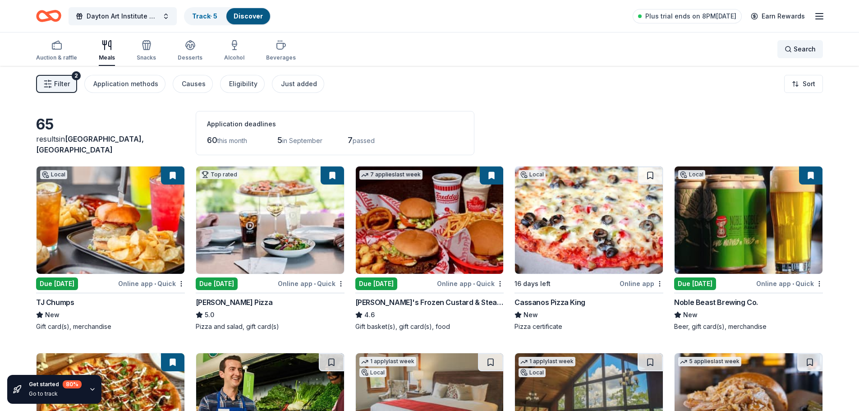
click at [796, 52] on span "Search" at bounding box center [805, 49] width 22 height 11
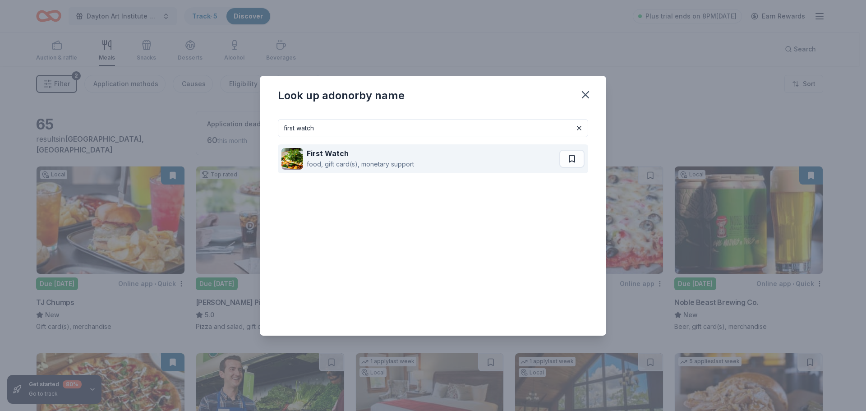
click at [409, 159] on div "food, gift card(s), monetary support" at bounding box center [360, 164] width 107 height 11
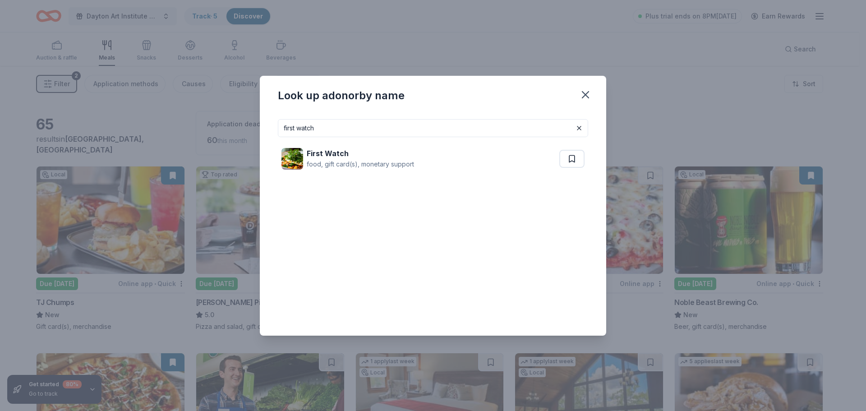
drag, startPoint x: 465, startPoint y: 127, endPoint x: 208, endPoint y: 122, distance: 257.1
click at [208, 122] on div "Look up a donor by name first watch First Watch food, gift card(s), monetary su…" at bounding box center [433, 205] width 866 height 411
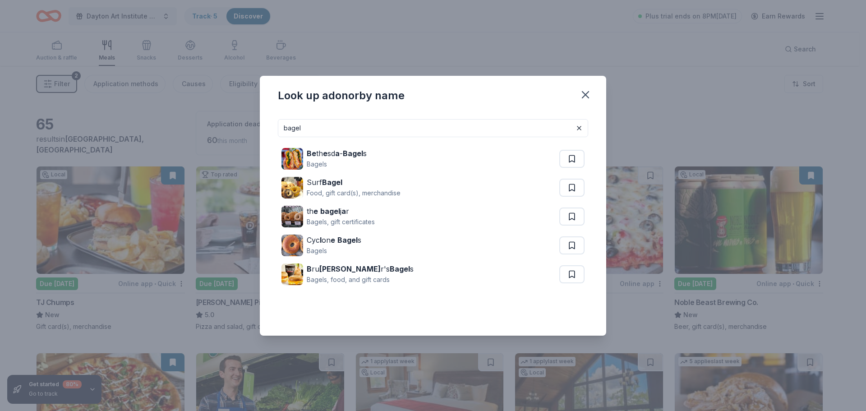
click at [293, 133] on input "bagel" at bounding box center [433, 128] width 310 height 18
click at [293, 132] on input "bagel" at bounding box center [433, 128] width 310 height 18
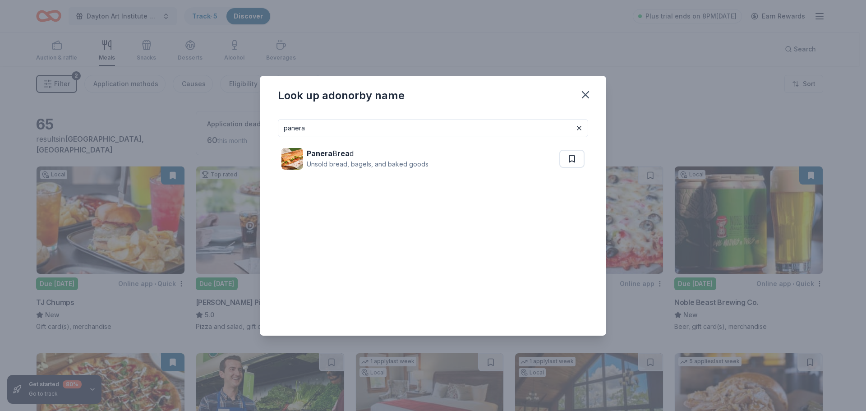
click at [323, 157] on strong "Panera" at bounding box center [320, 153] width 26 height 9
click at [445, 130] on input "panera" at bounding box center [433, 128] width 310 height 18
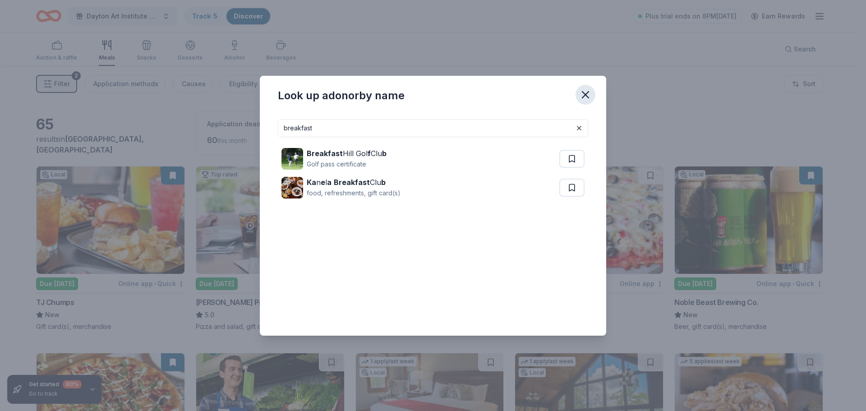
type input "breakfast"
click at [587, 93] on icon "button" at bounding box center [585, 95] width 6 height 6
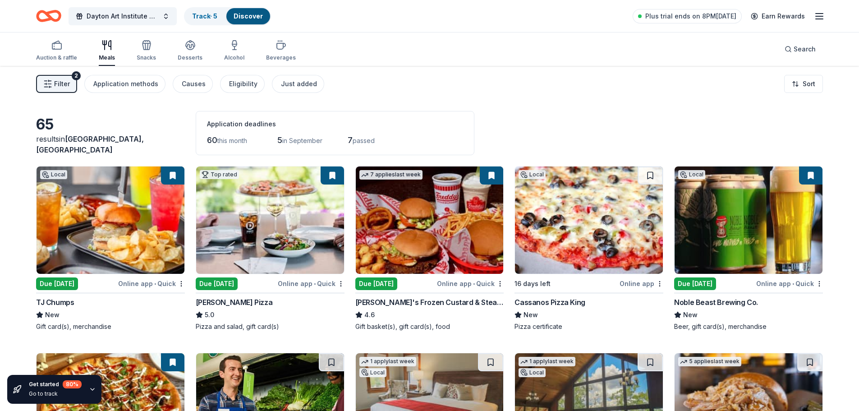
click at [63, 88] on span "Filter" at bounding box center [62, 83] width 16 height 11
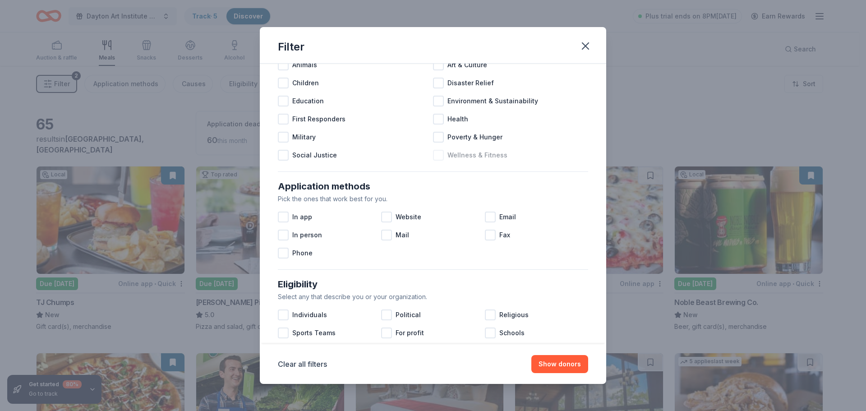
scroll to position [135, 0]
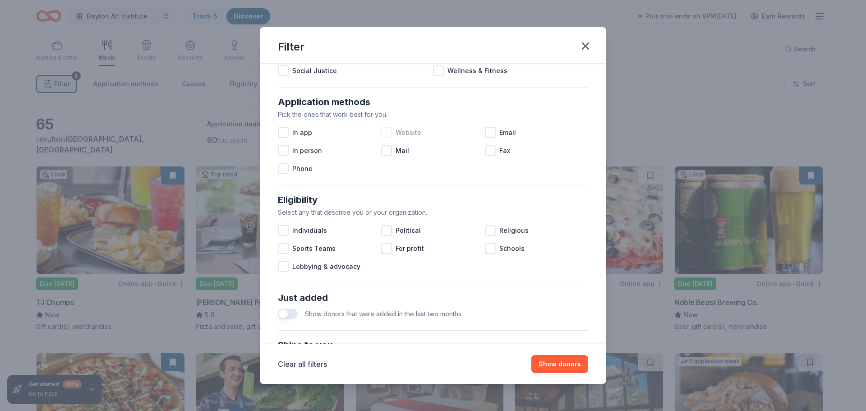
click at [386, 130] on div at bounding box center [386, 132] width 11 height 11
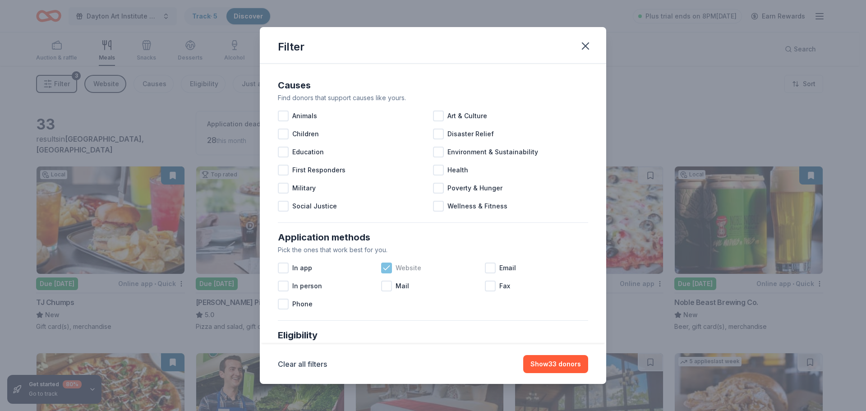
click at [386, 266] on icon at bounding box center [387, 268] width 6 height 4
click at [468, 117] on span "Art & Culture" at bounding box center [467, 115] width 40 height 11
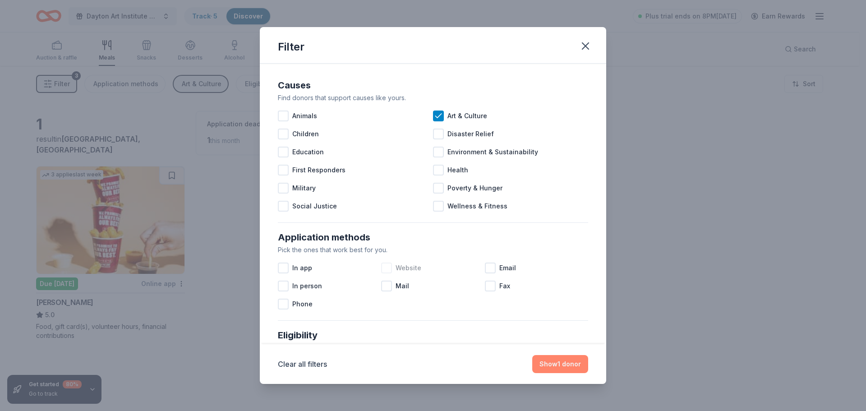
click at [564, 364] on button "Show 1 donor" at bounding box center [560, 364] width 56 height 18
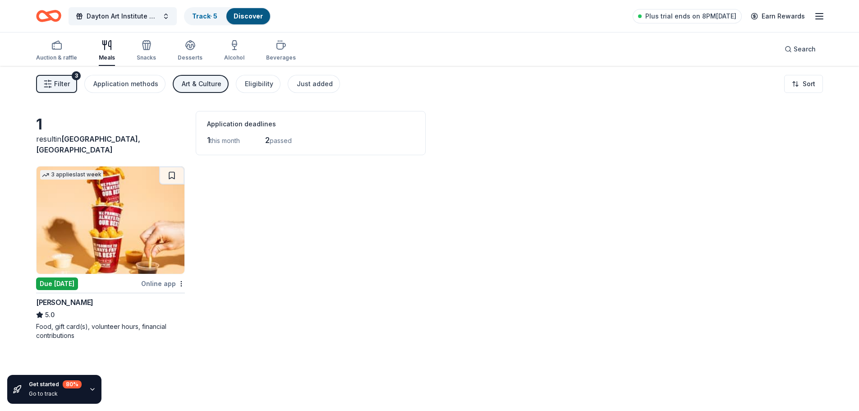
click at [126, 238] on img at bounding box center [111, 219] width 148 height 107
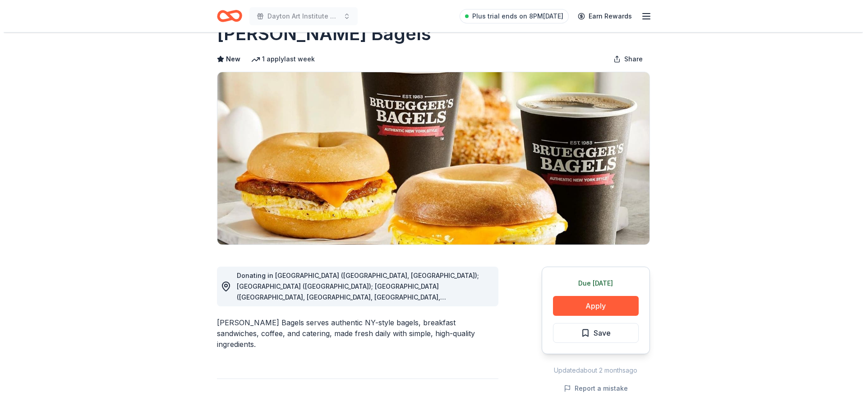
scroll to position [45, 0]
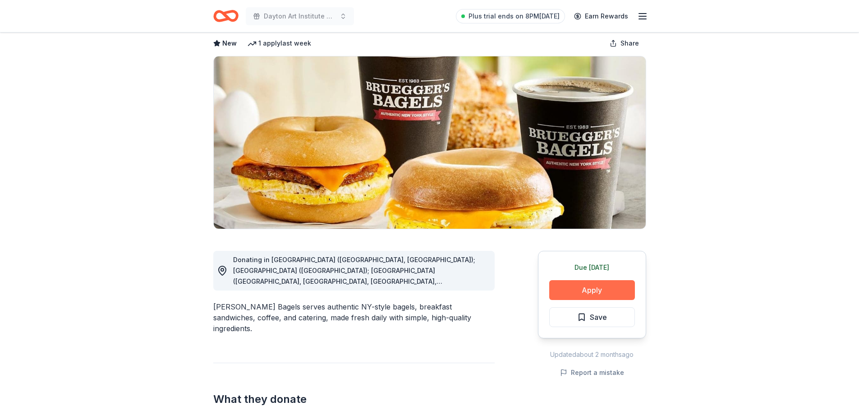
click at [598, 290] on button "Apply" at bounding box center [592, 290] width 86 height 20
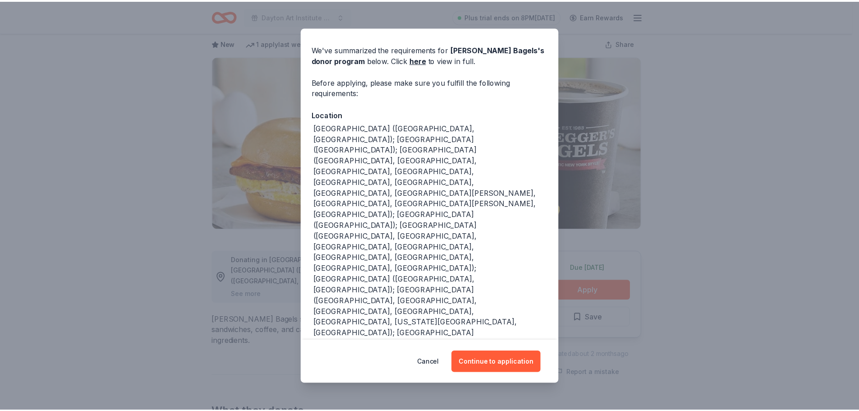
scroll to position [56, 0]
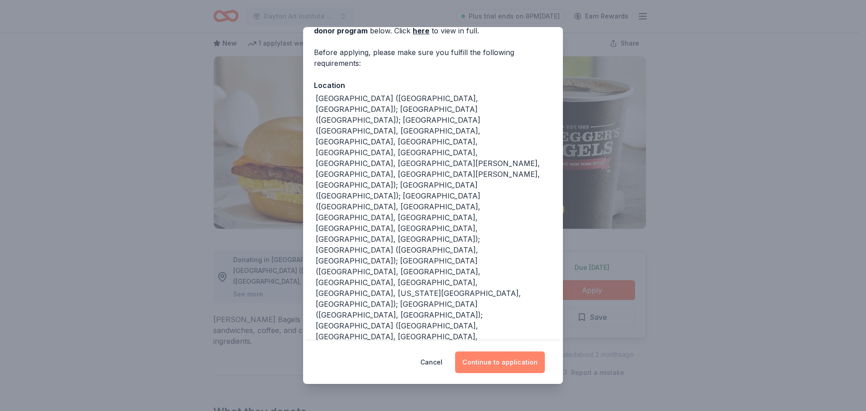
click at [522, 364] on button "Continue to application" at bounding box center [500, 362] width 90 height 22
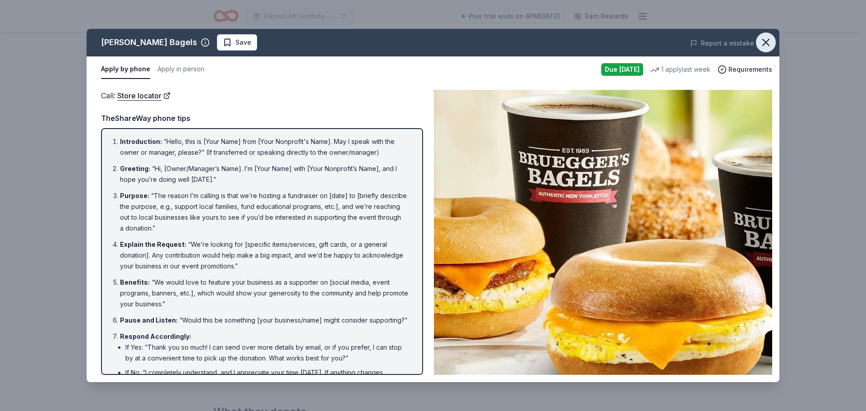
click at [765, 41] on icon "button" at bounding box center [765, 42] width 6 height 6
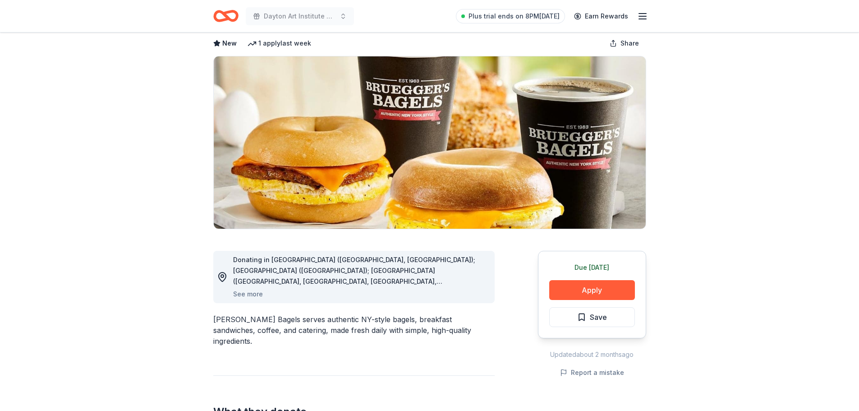
scroll to position [0, 0]
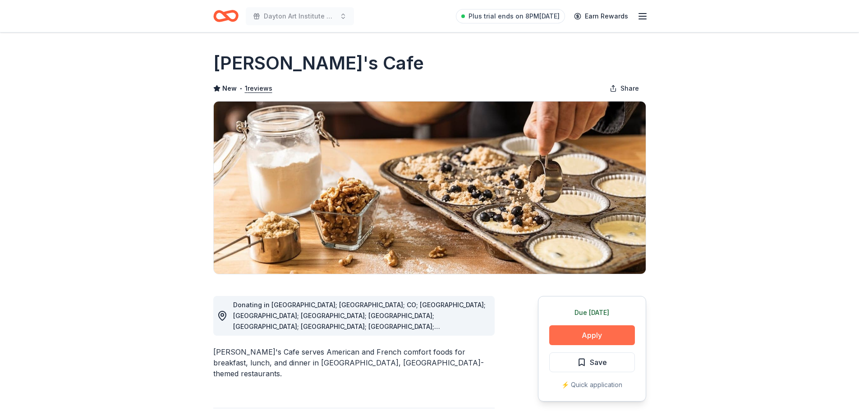
click at [586, 341] on button "Apply" at bounding box center [592, 335] width 86 height 20
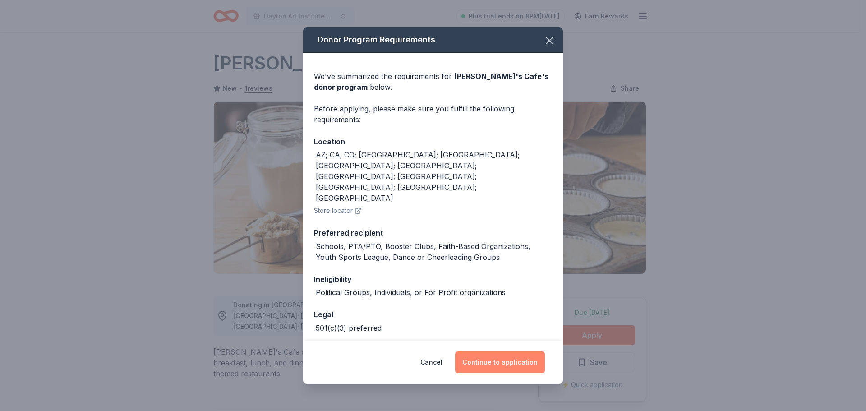
click at [517, 361] on button "Continue to application" at bounding box center [500, 362] width 90 height 22
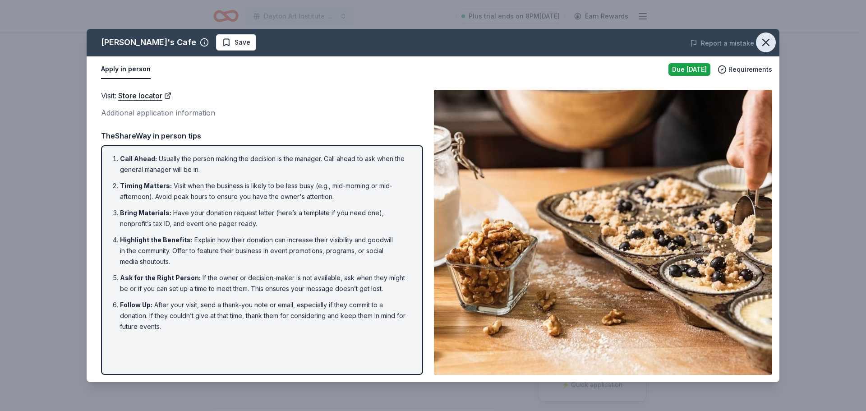
click at [766, 43] on icon "button" at bounding box center [765, 42] width 6 height 6
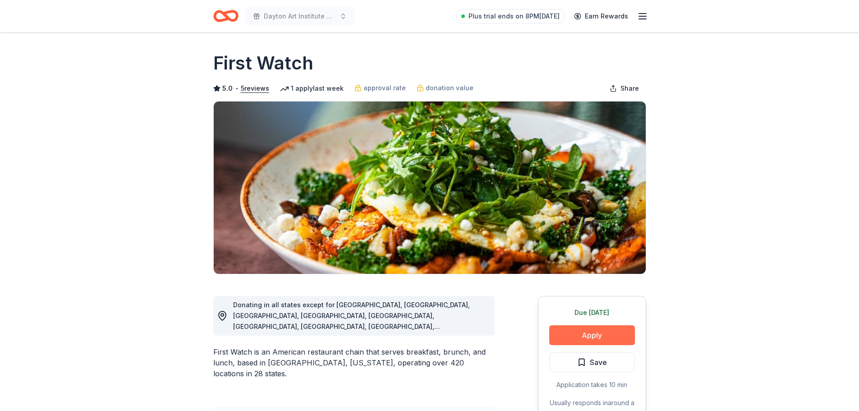
click at [587, 338] on button "Apply" at bounding box center [592, 335] width 86 height 20
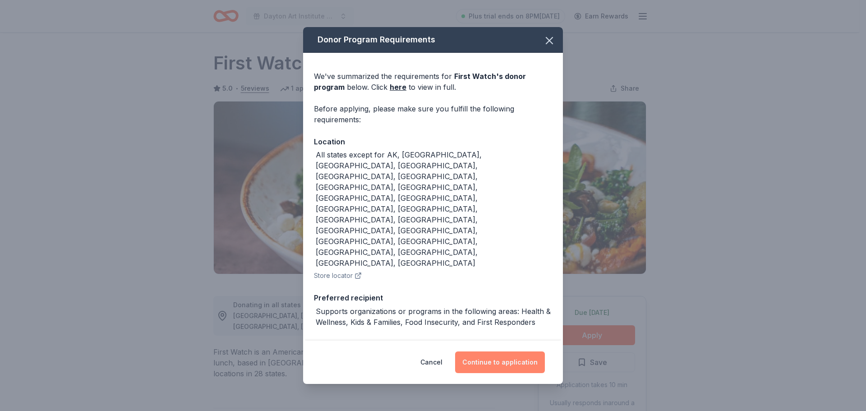
click at [504, 351] on button "Continue to application" at bounding box center [500, 362] width 90 height 22
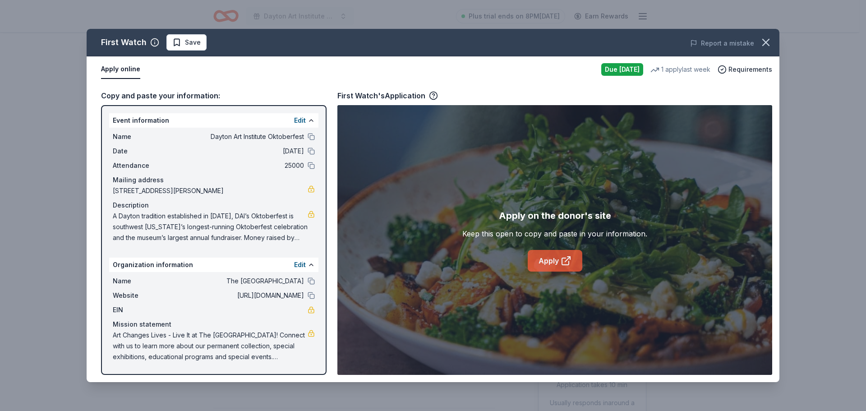
click at [549, 262] on link "Apply" at bounding box center [555, 261] width 55 height 22
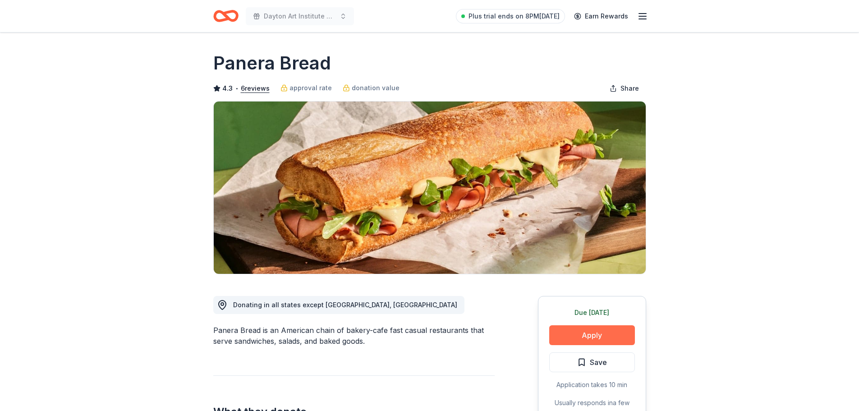
click at [616, 333] on button "Apply" at bounding box center [592, 335] width 86 height 20
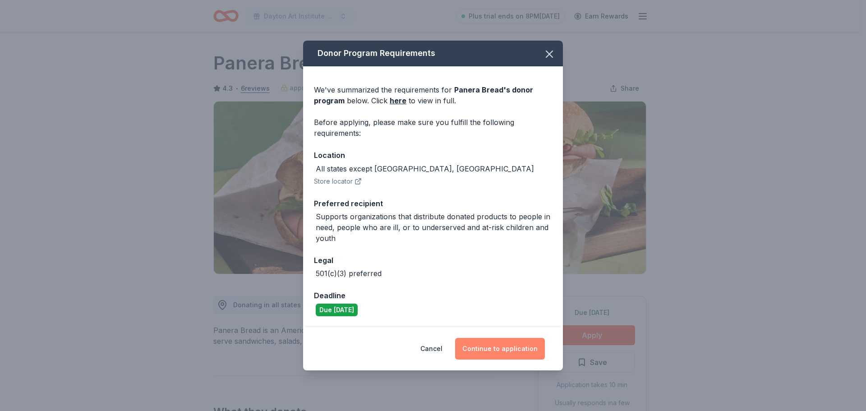
click at [488, 350] on button "Continue to application" at bounding box center [500, 349] width 90 height 22
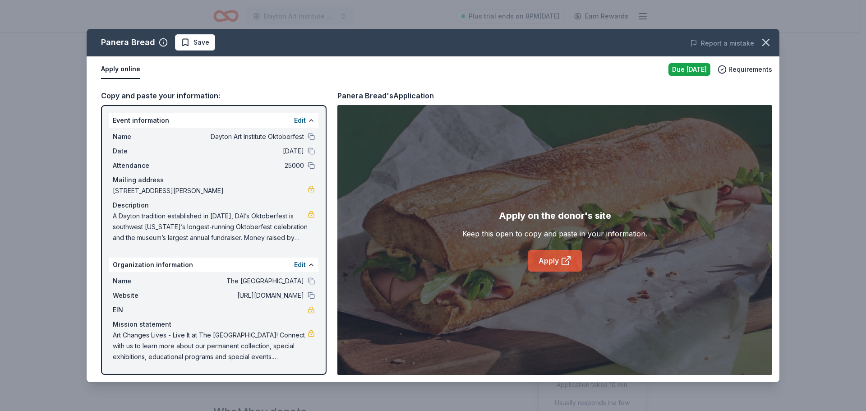
click at [557, 257] on link "Apply" at bounding box center [555, 261] width 55 height 22
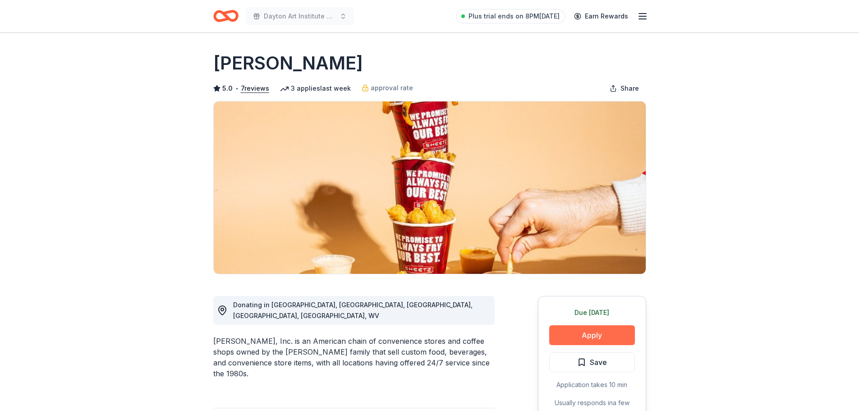
click at [597, 336] on button "Apply" at bounding box center [592, 335] width 86 height 20
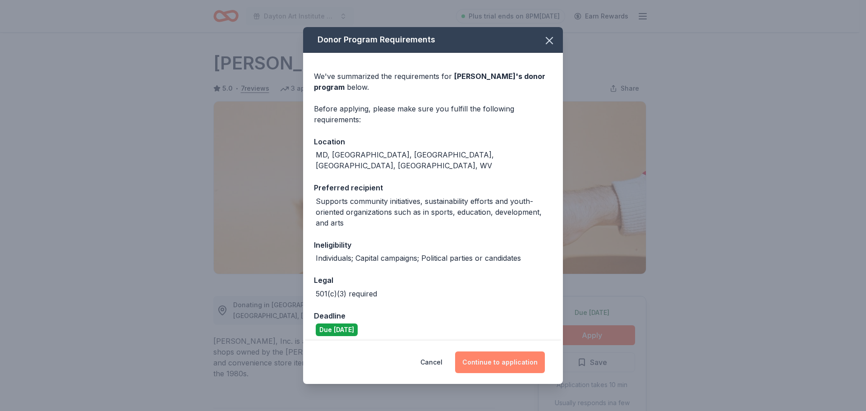
click at [508, 358] on button "Continue to application" at bounding box center [500, 362] width 90 height 22
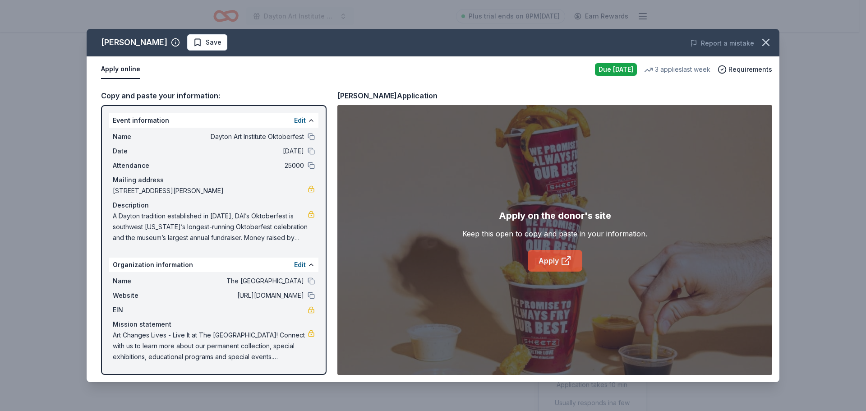
click at [560, 262] on link "Apply" at bounding box center [555, 261] width 55 height 22
